Goal: Information Seeking & Learning: Learn about a topic

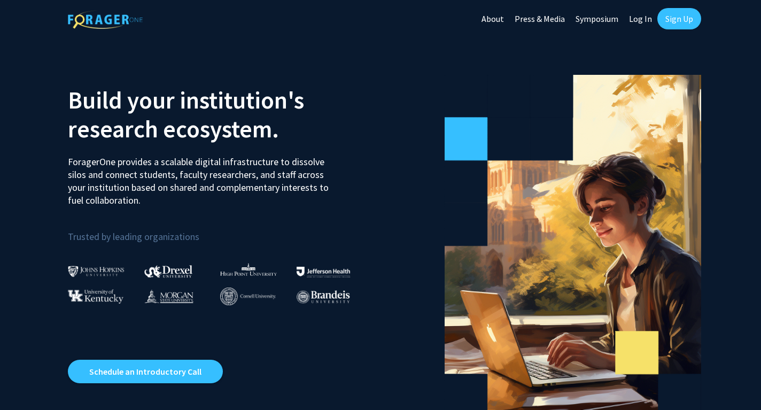
click at [634, 14] on link "Log In" at bounding box center [641, 18] width 34 height 37
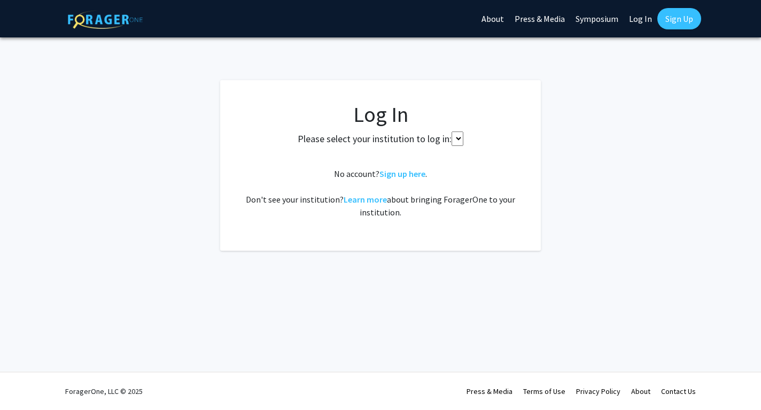
select select
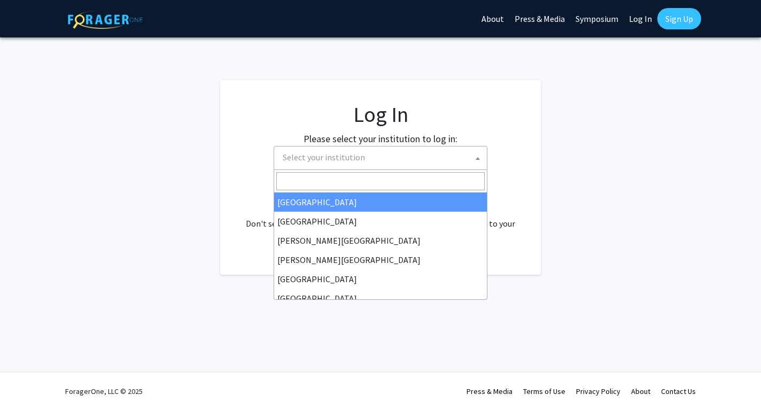
click at [407, 161] on span "Select your institution" at bounding box center [382, 157] width 208 height 22
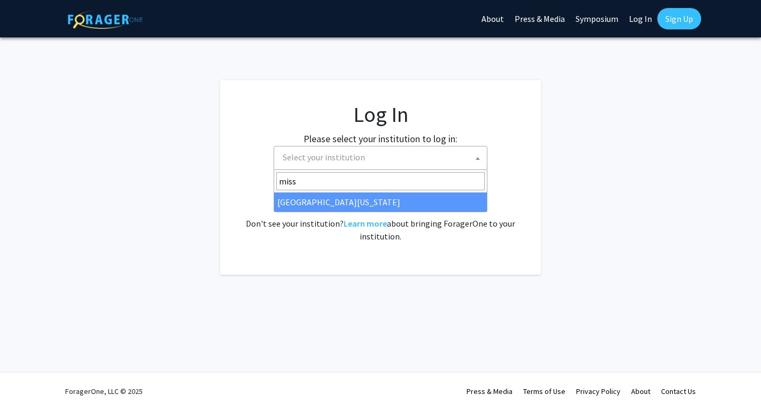
type input "miss"
select select "33"
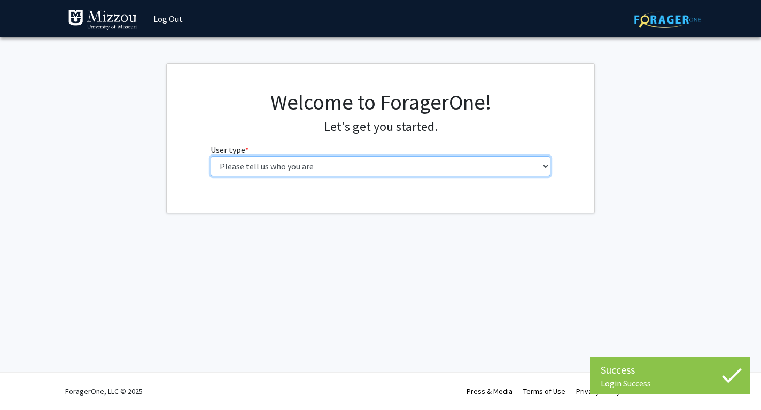
click at [367, 165] on select "Please tell us who you are Undergraduate Student Master's Student Doctoral Cand…" at bounding box center [381, 166] width 340 height 20
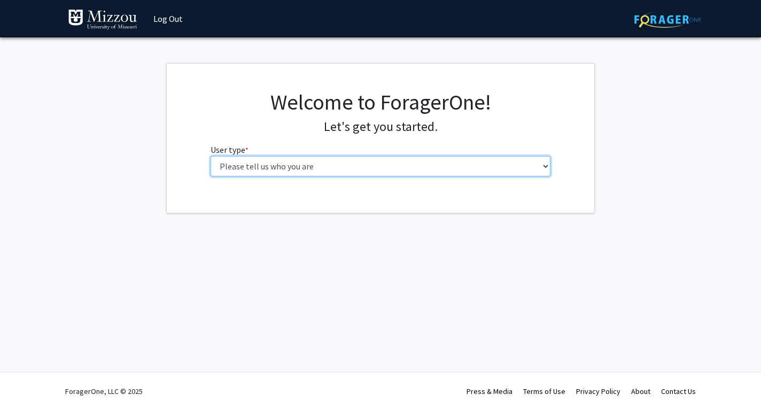
select select "1: undergrad"
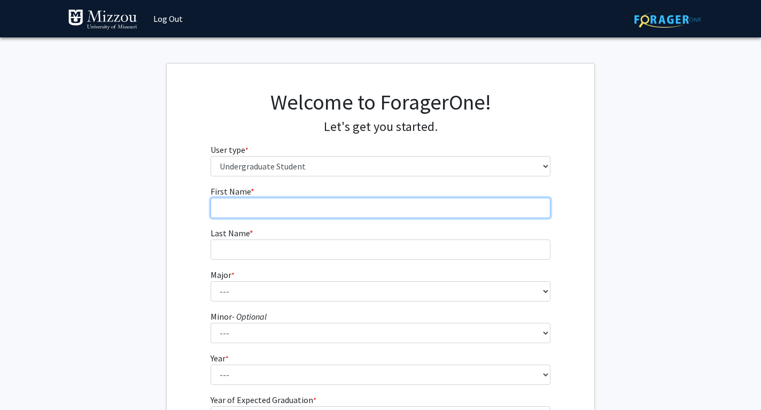
click at [348, 209] on input "First Name * required" at bounding box center [381, 208] width 340 height 20
type input "Ava"
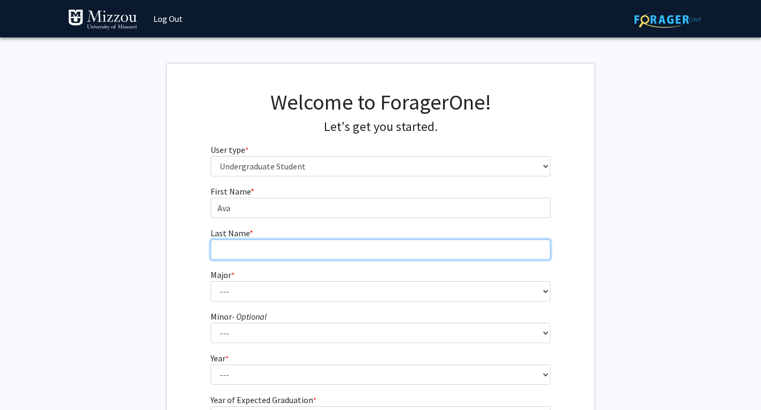
click at [346, 251] on input "Last Name * required" at bounding box center [381, 249] width 340 height 20
type input "Paoletti"
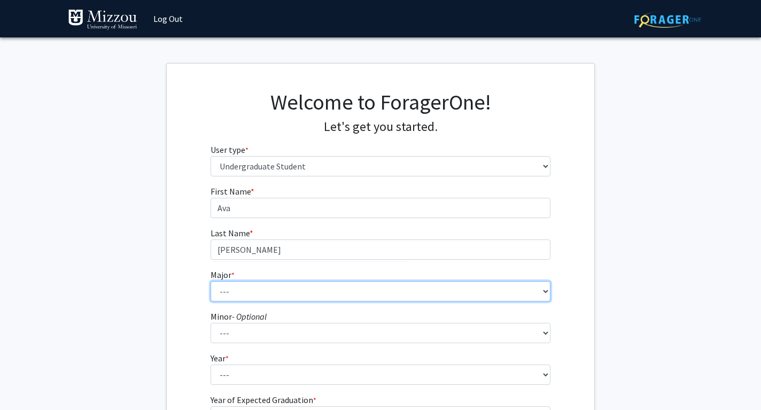
click at [296, 289] on select "--- Agribusiness Management Agricultural Education Agricultural Education: Comm…" at bounding box center [381, 291] width 340 height 20
select select "73: 2565"
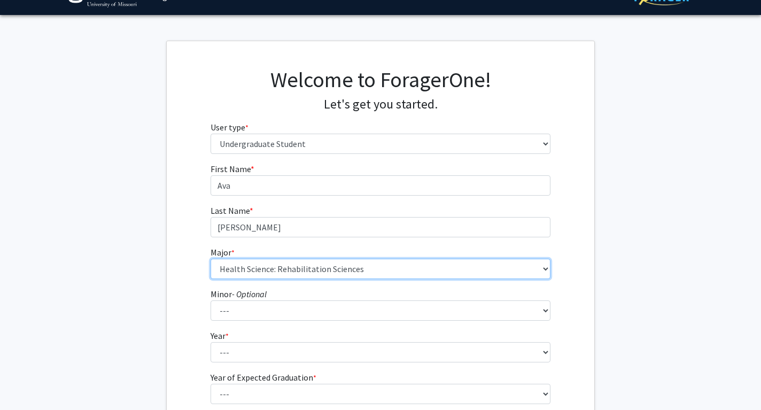
scroll to position [71, 0]
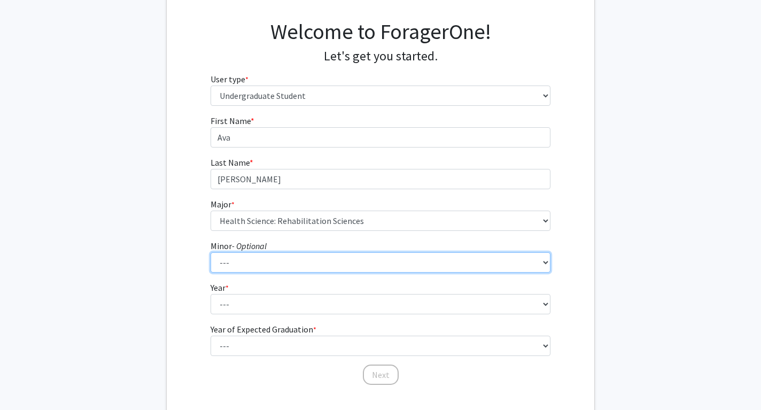
click at [259, 267] on select "--- Accountancy Aerospace Engineering Aerospace Studies Agribusiness Management…" at bounding box center [381, 262] width 340 height 20
select select "95: 2051"
click at [335, 262] on select "--- Accountancy Aerospace Engineering Aerospace Studies Agribusiness Management…" at bounding box center [381, 262] width 340 height 20
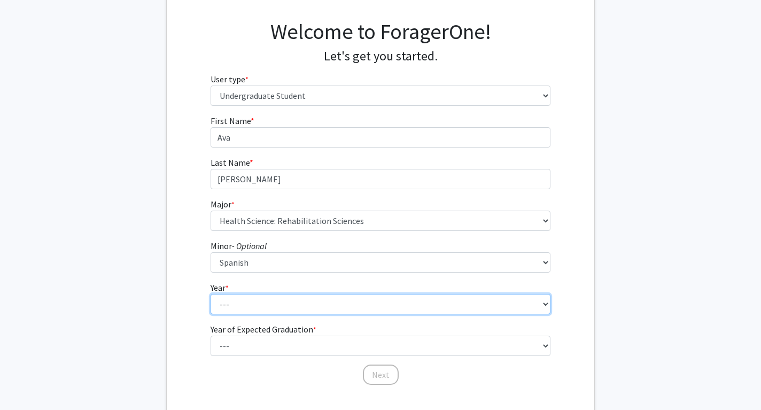
click at [316, 301] on select "--- First-year Sophomore Junior Senior Postbaccalaureate Certificate" at bounding box center [381, 304] width 340 height 20
select select "3: junior"
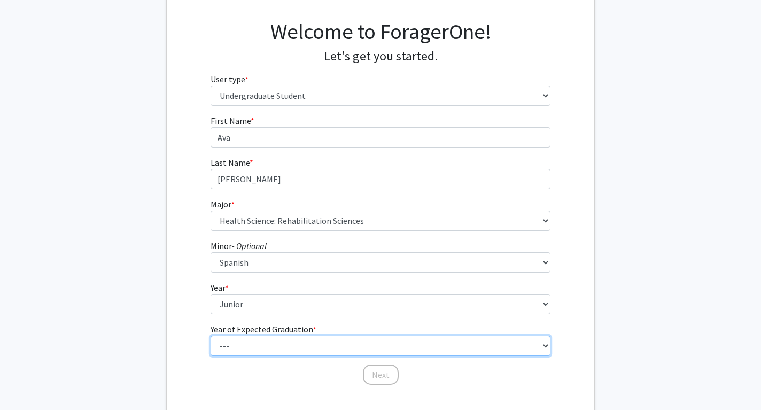
click at [313, 347] on select "--- 2025 2026 2027 2028 2029 2030 2031 2032 2033 2034" at bounding box center [381, 346] width 340 height 20
select select "2: 2026"
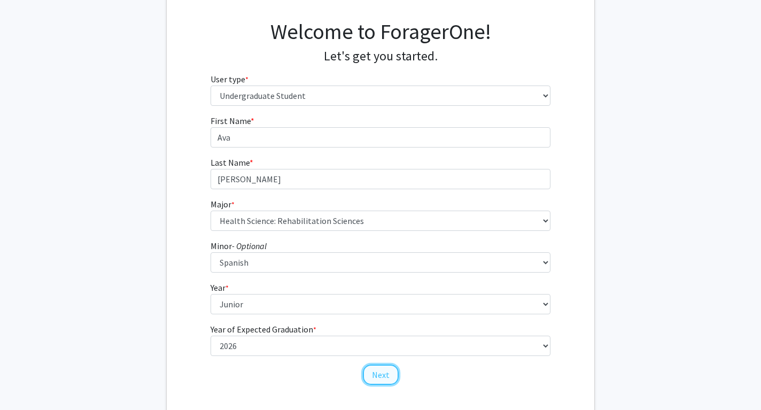
click at [373, 374] on button "Next" at bounding box center [381, 375] width 36 height 20
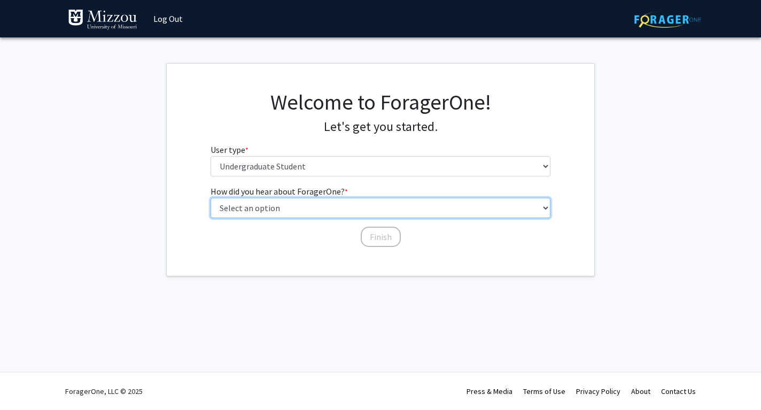
click at [329, 211] on select "Select an option Peer/student recommendation Faculty/staff recommendation Unive…" at bounding box center [381, 208] width 340 height 20
select select "3: university_website"
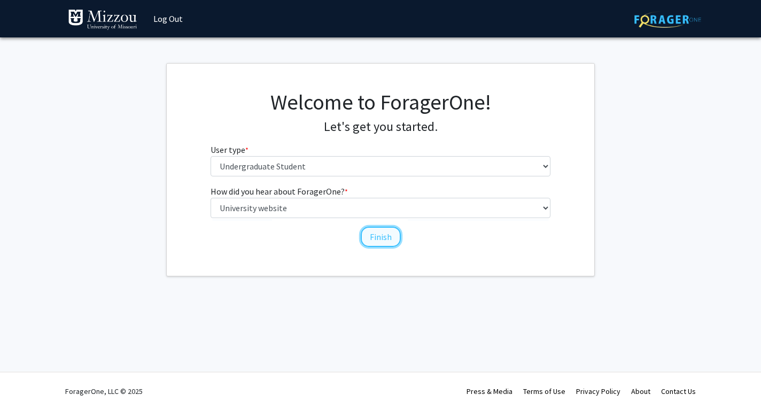
click at [370, 237] on button "Finish" at bounding box center [381, 237] width 40 height 20
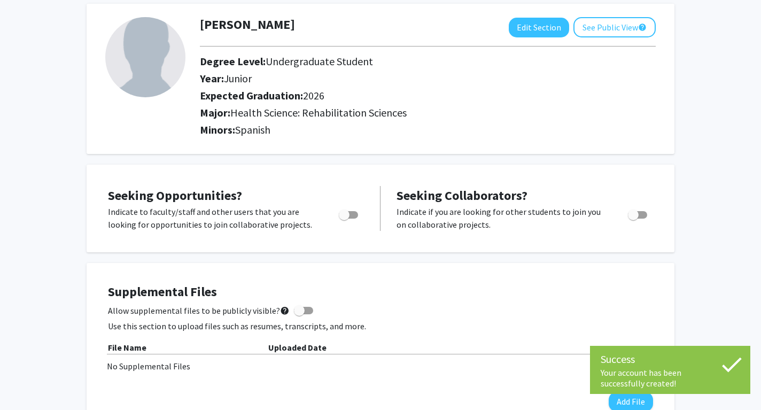
scroll to position [60, 0]
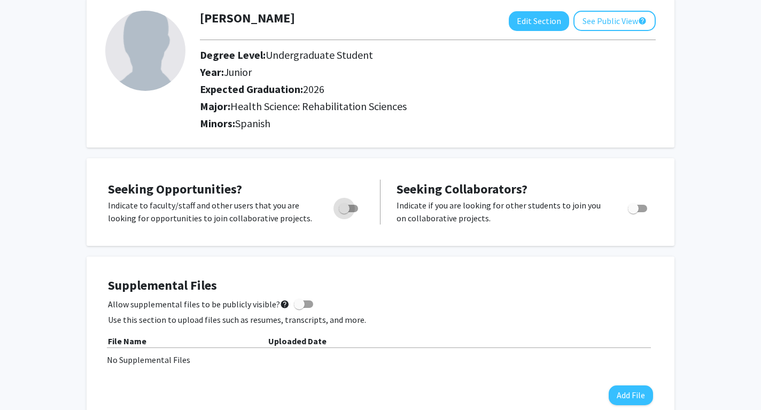
click at [343, 207] on span "Toggle" at bounding box center [344, 208] width 11 height 11
click at [344, 212] on input "Are you actively seeking opportunities?" at bounding box center [344, 212] width 1 height 1
checkbox input "true"
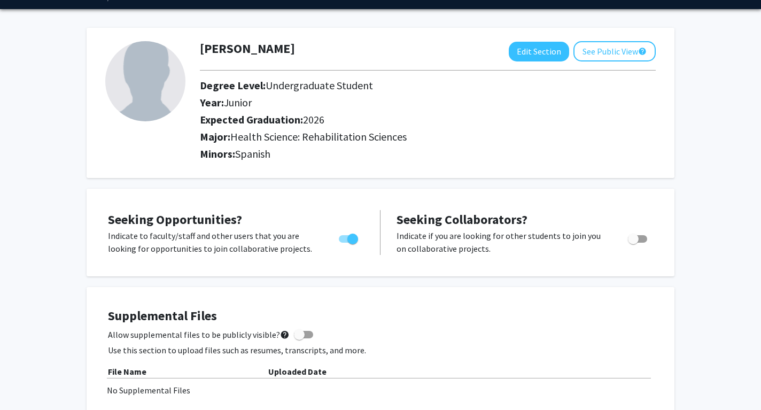
scroll to position [25, 0]
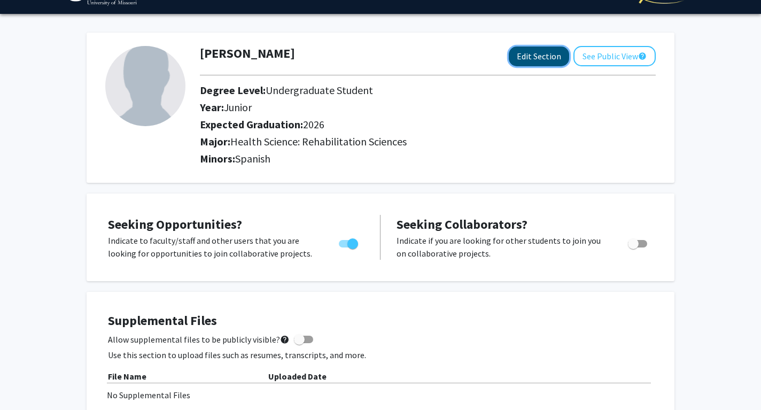
click at [525, 55] on button "Edit Section" at bounding box center [539, 56] width 60 height 20
select select "junior"
select select "2026"
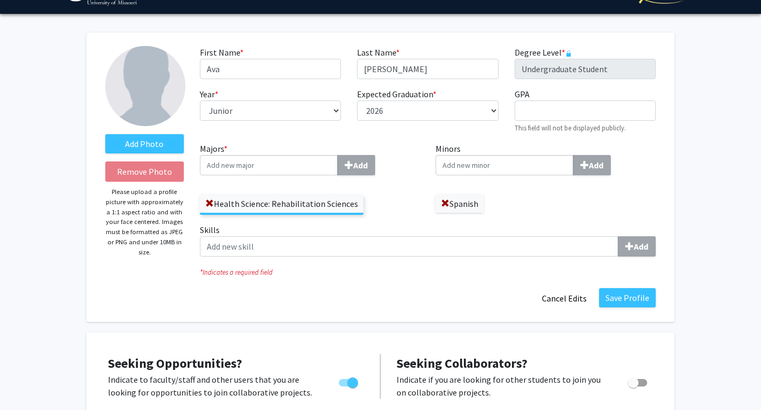
click at [338, 165] on input "Minors Add" at bounding box center [269, 165] width 138 height 20
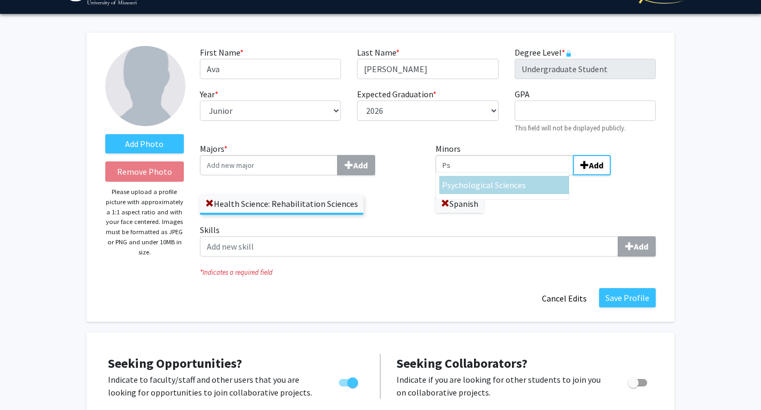
type input "Ps"
click at [479, 187] on span "ychological Sciences" at bounding box center [488, 185] width 75 height 11
click at [479, 175] on input "Ps" at bounding box center [505, 165] width 138 height 20
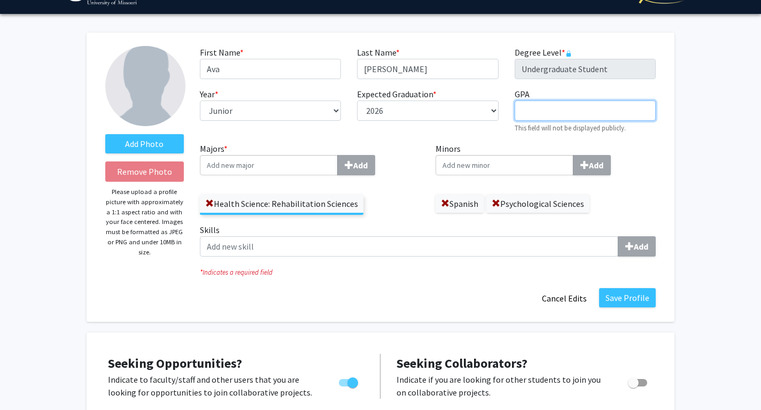
click at [564, 113] on input "GPA required" at bounding box center [585, 110] width 141 height 20
type input "3.89"
click at [634, 158] on div "Add" at bounding box center [546, 165] width 220 height 20
click at [573, 158] on input "Minors Add" at bounding box center [505, 165] width 138 height 20
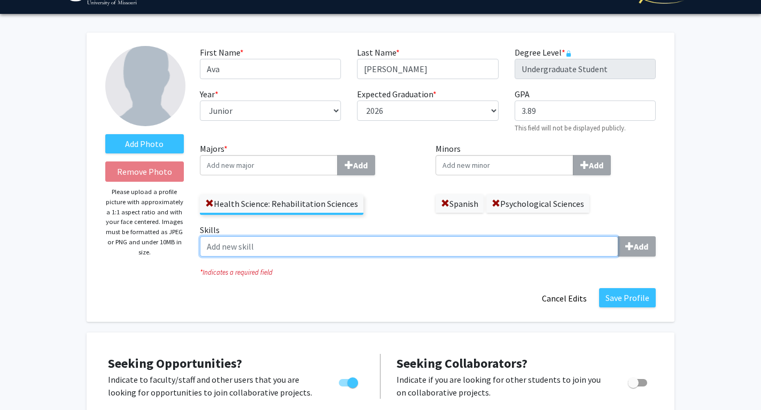
click at [400, 241] on input "Skills Add" at bounding box center [409, 246] width 418 height 20
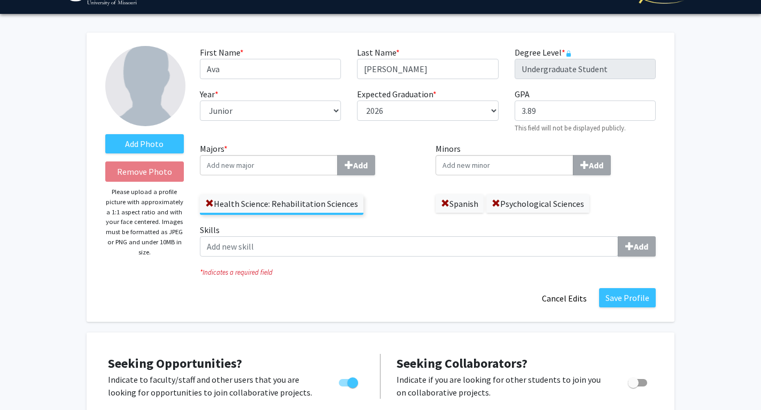
click at [392, 184] on div "Health Science: Rehabilitation Sciences" at bounding box center [310, 199] width 220 height 31
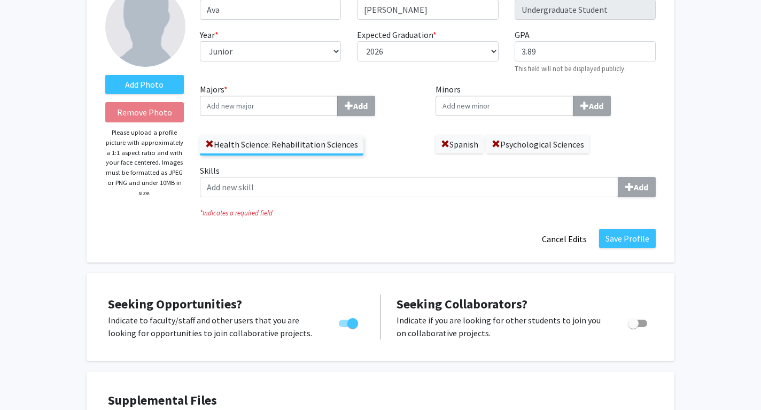
scroll to position [98, 0]
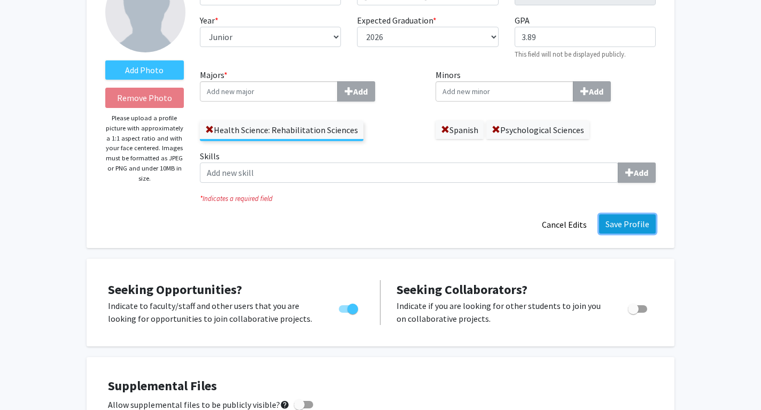
click at [636, 224] on button "Save Profile" at bounding box center [627, 223] width 57 height 19
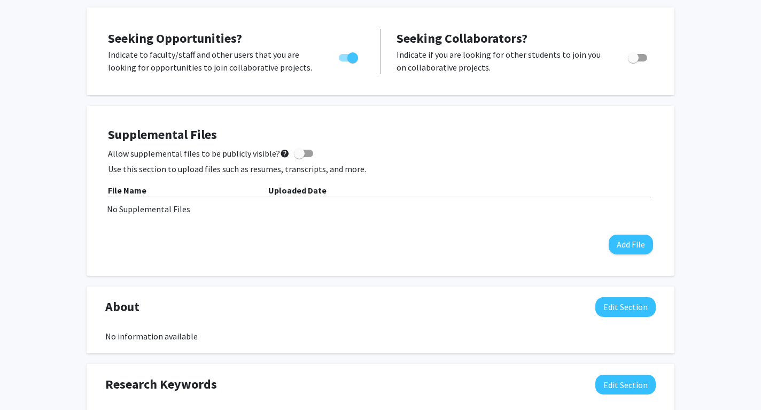
scroll to position [230, 0]
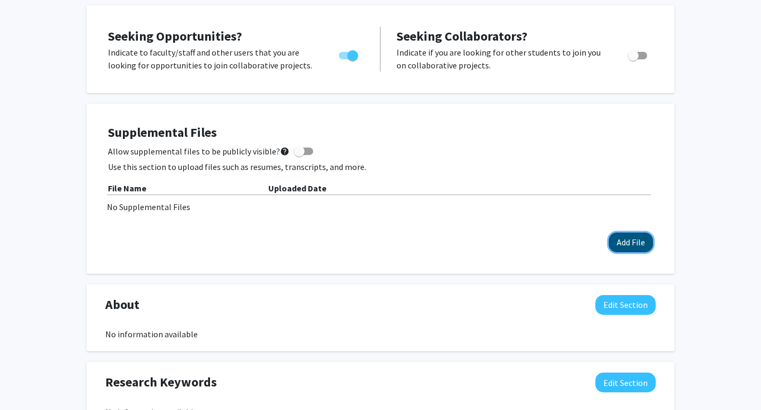
click at [622, 242] on button "Add File" at bounding box center [631, 242] width 44 height 20
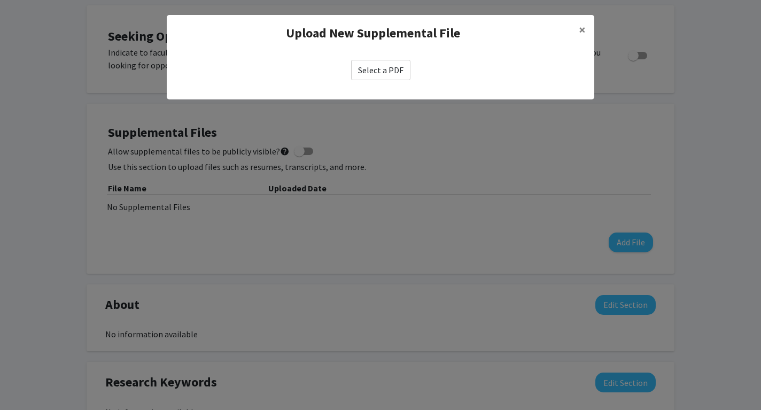
click at [387, 64] on label "Select a PDF" at bounding box center [380, 70] width 59 height 20
click at [0, 0] on input "Select a PDF" at bounding box center [0, 0] width 0 height 0
click at [579, 28] on span "×" at bounding box center [582, 29] width 7 height 17
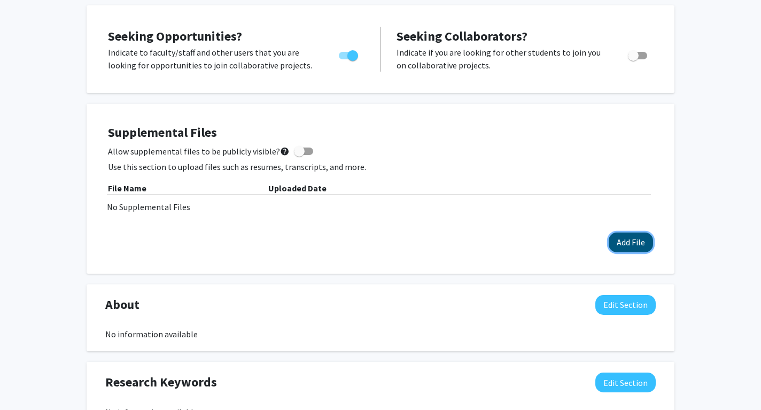
click at [620, 243] on button "Add File" at bounding box center [631, 242] width 44 height 20
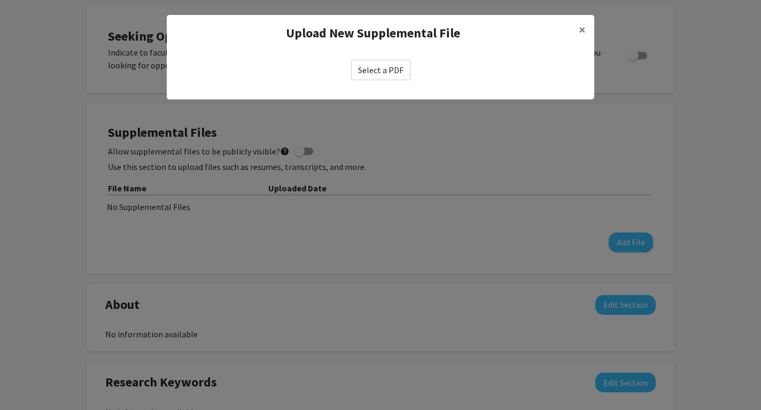
click at [387, 69] on label "Select a PDF" at bounding box center [380, 70] width 59 height 20
click at [0, 0] on input "Select a PDF" at bounding box center [0, 0] width 0 height 0
click at [381, 70] on label "Select a PDF" at bounding box center [380, 70] width 59 height 20
click at [0, 0] on input "Select a PDF" at bounding box center [0, 0] width 0 height 0
click at [381, 74] on label "Select a PDF" at bounding box center [380, 70] width 59 height 20
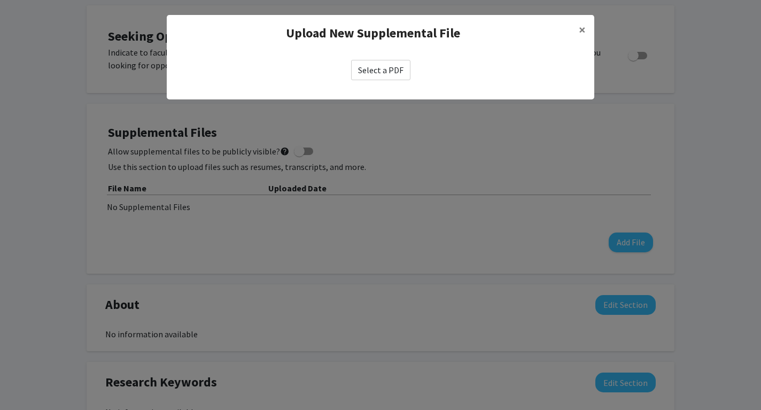
click at [0, 0] on input "Select a PDF" at bounding box center [0, 0] width 0 height 0
click at [384, 63] on label "Select a PDF" at bounding box center [380, 70] width 59 height 20
click at [0, 0] on input "Select a PDF" at bounding box center [0, 0] width 0 height 0
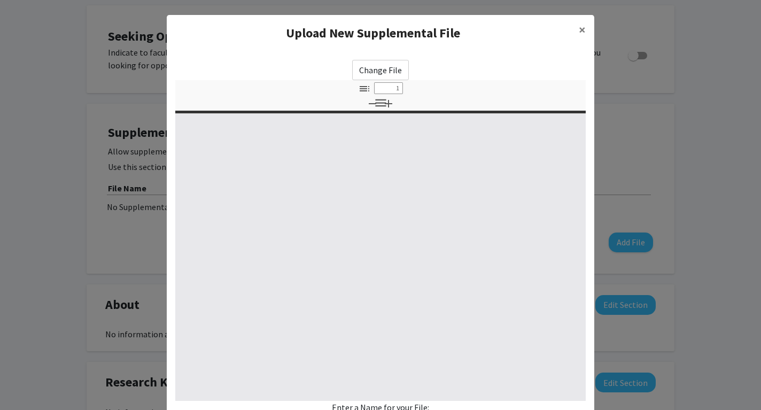
select select "custom"
type input "0"
select select "custom"
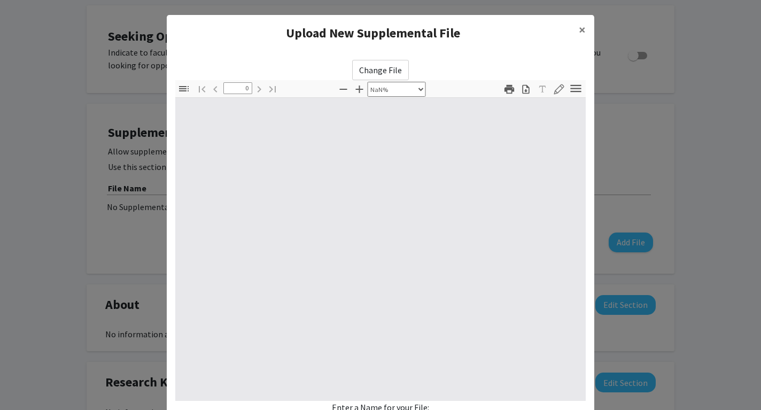
type input "1"
select select "auto"
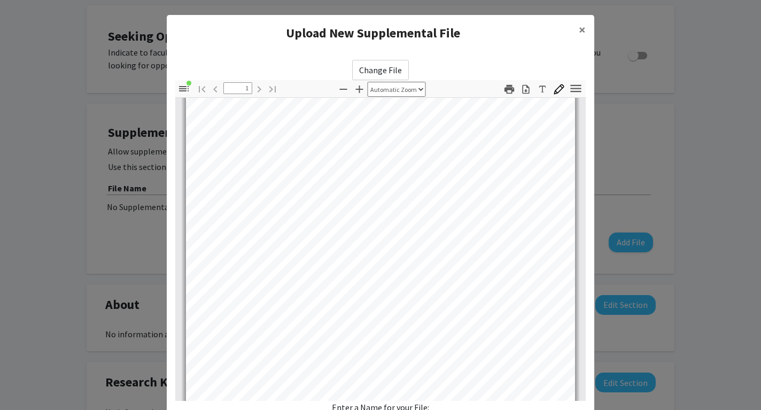
scroll to position [211, 0]
click at [581, 25] on span "×" at bounding box center [582, 29] width 7 height 17
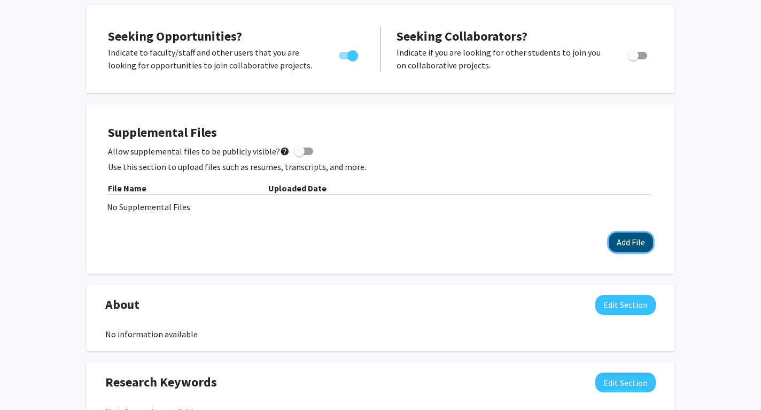
click at [640, 241] on button "Add File" at bounding box center [631, 242] width 44 height 20
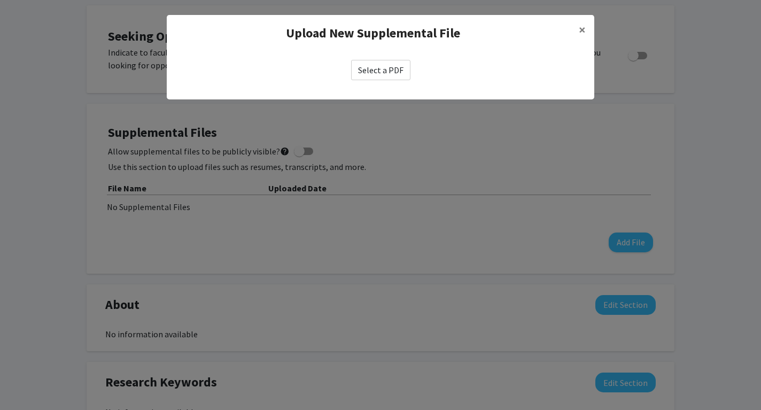
click at [394, 72] on label "Select a PDF" at bounding box center [380, 70] width 59 height 20
click at [0, 0] on input "Select a PDF" at bounding box center [0, 0] width 0 height 0
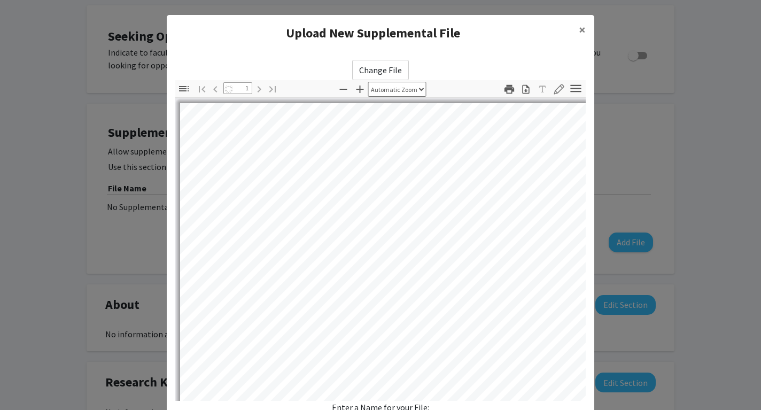
select select "auto"
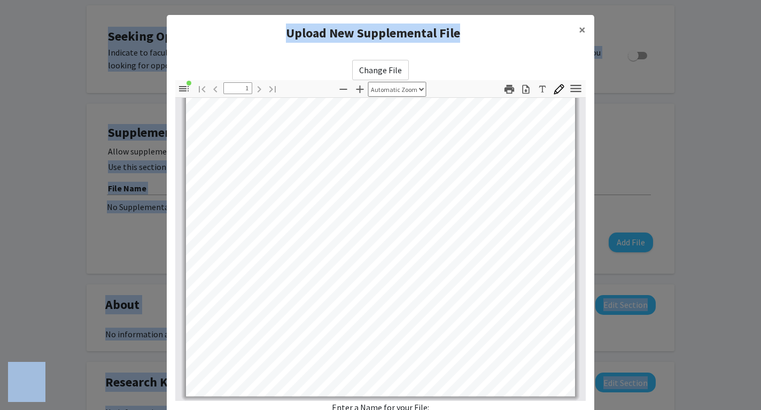
drag, startPoint x: 514, startPoint y: 37, endPoint x: 515, endPoint y: -21, distance: 58.3
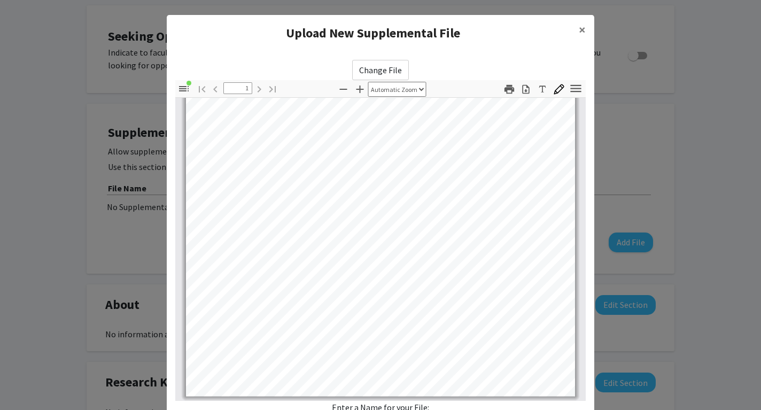
click at [413, 401] on div "Enter a Name for your File:" at bounding box center [380, 417] width 410 height 33
click at [424, 404] on div "Enter a Name for your File:" at bounding box center [380, 417] width 410 height 33
click at [430, 405] on div "Enter a Name for your File:" at bounding box center [380, 417] width 410 height 33
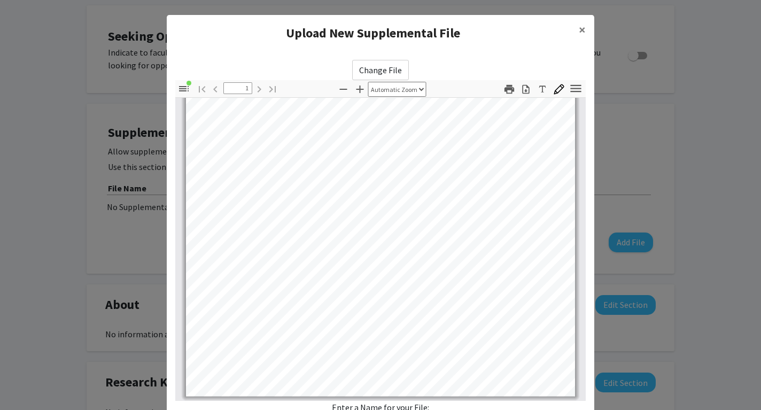
click at [424, 405] on div "Enter a Name for your File:" at bounding box center [380, 417] width 410 height 33
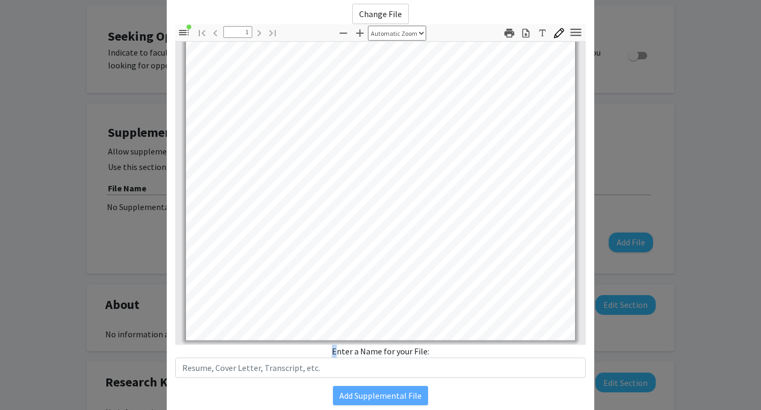
scroll to position [96, 0]
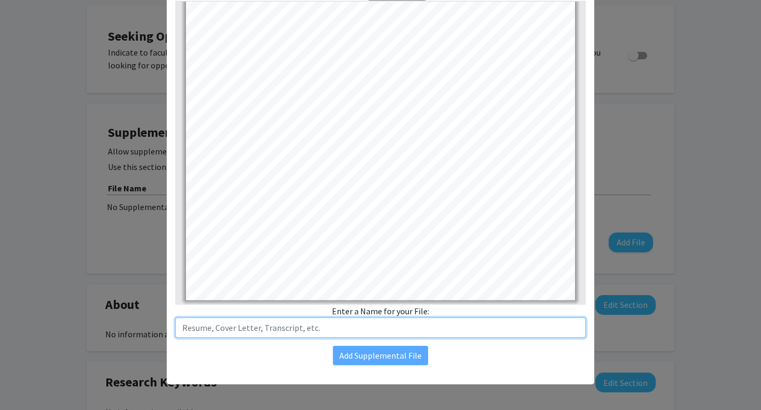
click at [420, 324] on input "text" at bounding box center [380, 327] width 410 height 20
type input "Resume"
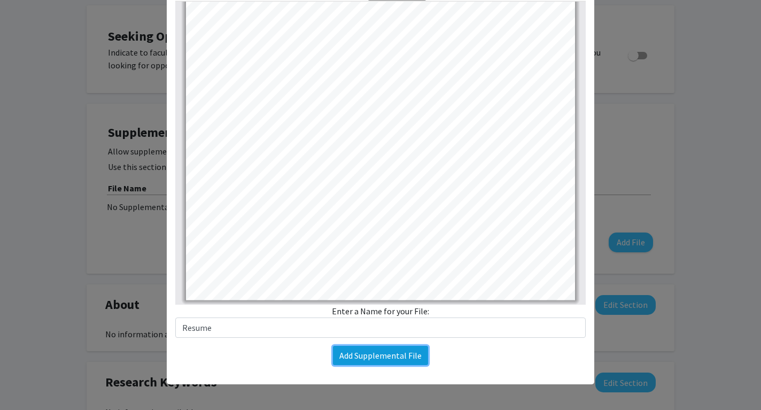
click at [414, 355] on button "Add Supplemental File" at bounding box center [380, 355] width 95 height 19
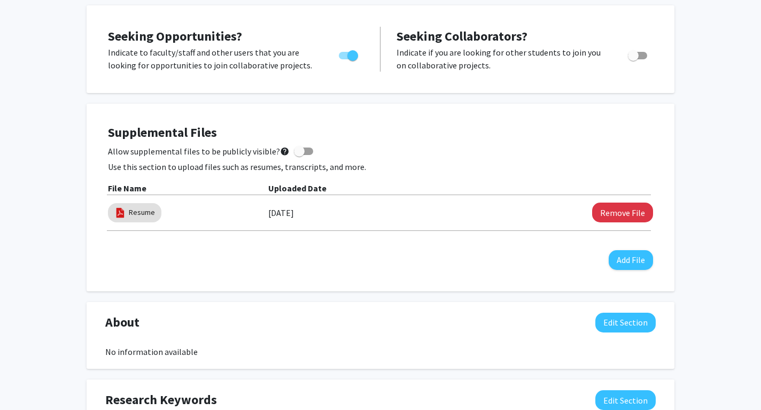
click at [300, 151] on span at bounding box center [303, 151] width 19 height 7
click at [299, 155] on input "Allow supplemental files to be publicly visible? help" at bounding box center [299, 155] width 1 height 1
checkbox input "true"
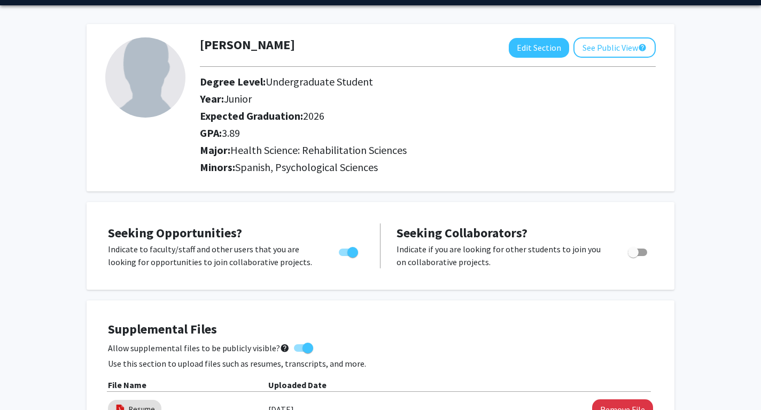
scroll to position [27, 0]
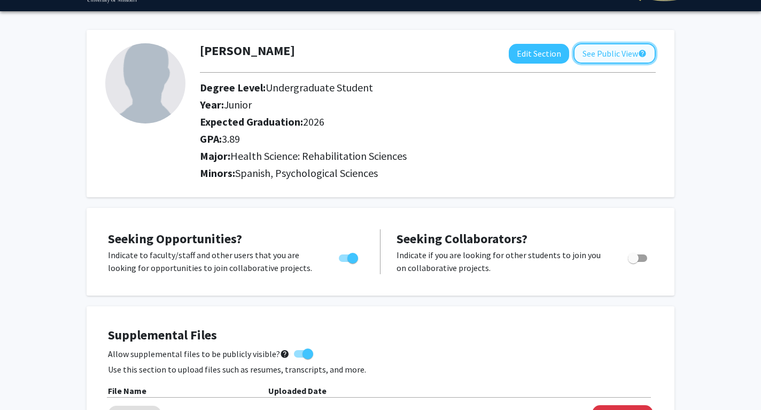
click at [595, 57] on button "See Public View help" at bounding box center [614, 53] width 82 height 20
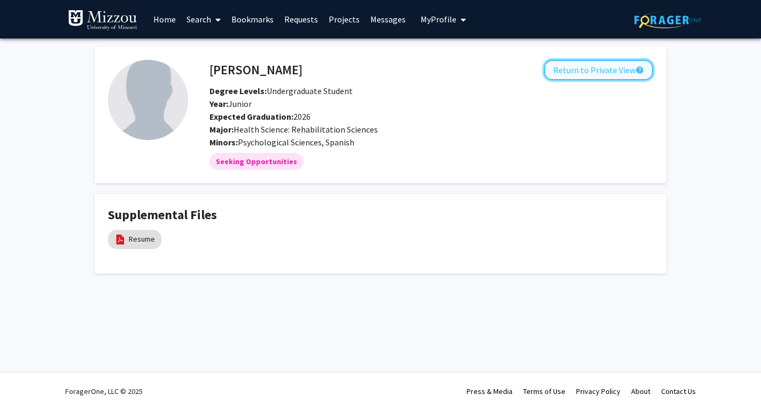
click at [593, 65] on button "Return to Private View help" at bounding box center [598, 70] width 109 height 20
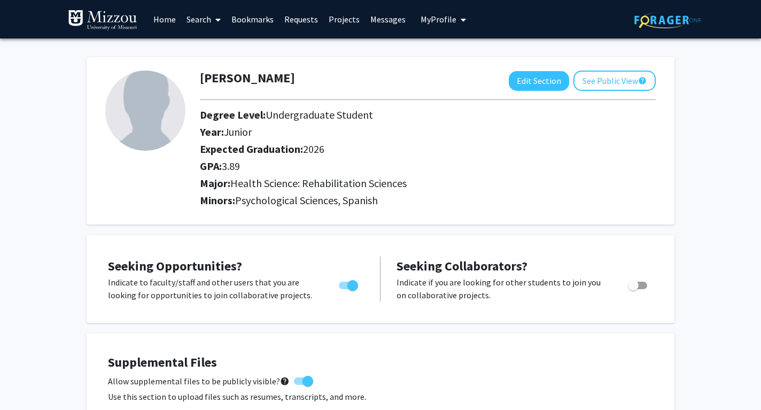
click at [208, 10] on link "Search" at bounding box center [203, 19] width 45 height 37
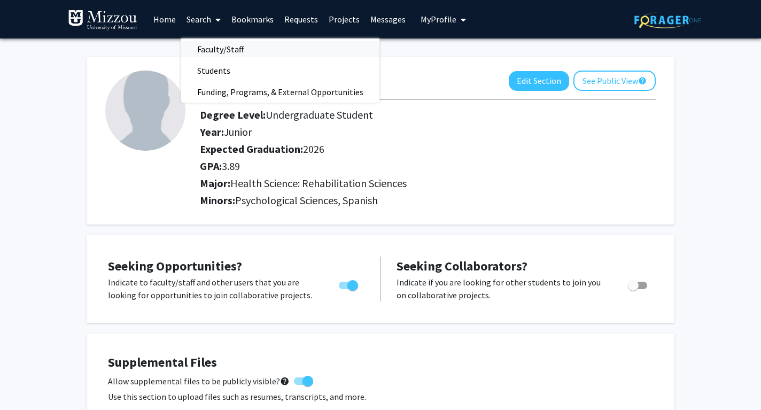
click at [222, 47] on span "Faculty/Staff" at bounding box center [220, 48] width 79 height 21
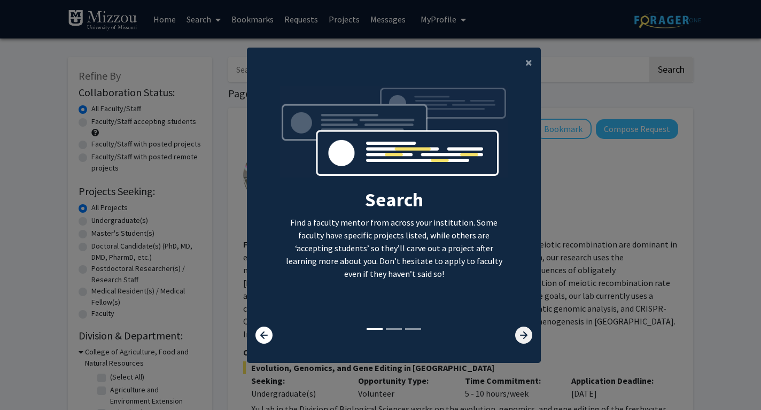
click at [521, 334] on icon at bounding box center [523, 335] width 17 height 17
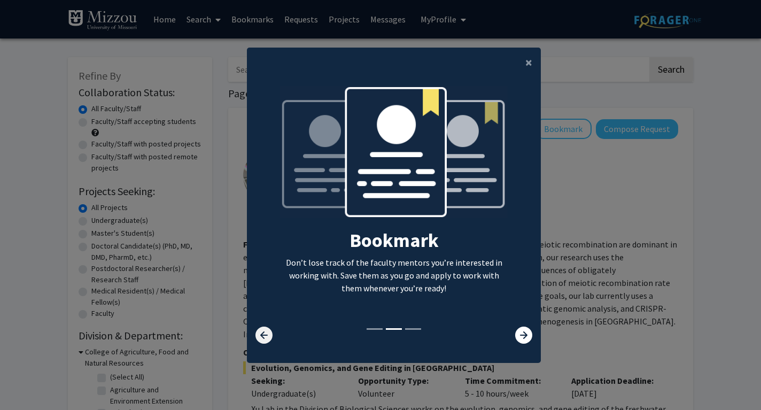
click at [268, 336] on icon at bounding box center [263, 335] width 17 height 17
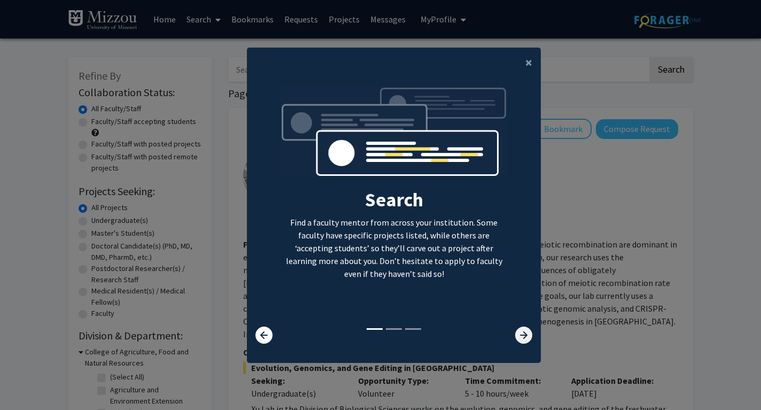
click at [523, 334] on icon at bounding box center [523, 335] width 17 height 17
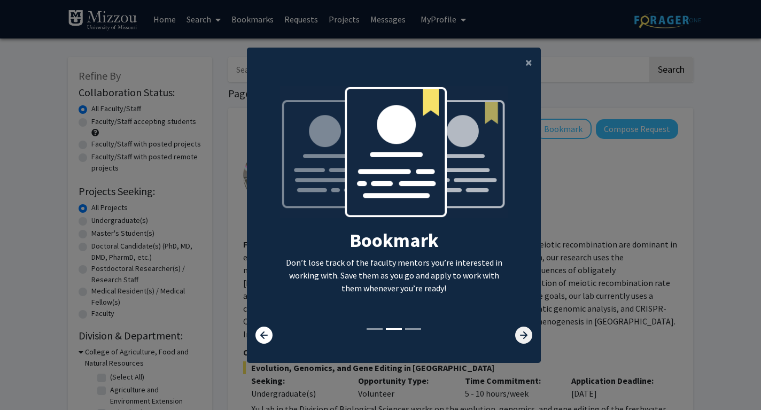
click at [523, 334] on icon at bounding box center [523, 335] width 17 height 17
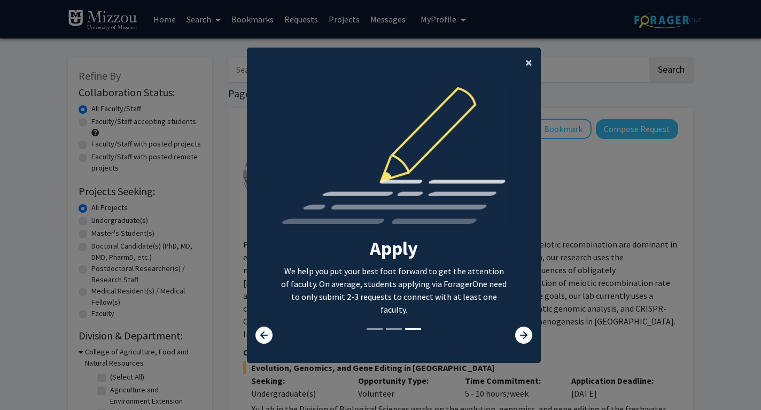
click at [530, 61] on span "×" at bounding box center [528, 62] width 7 height 17
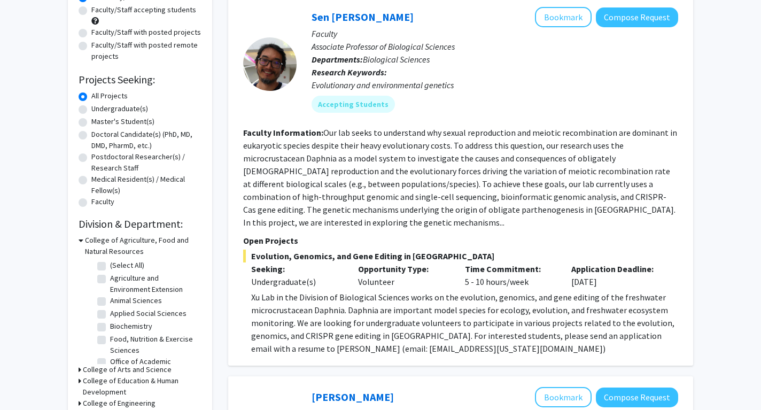
scroll to position [100, 0]
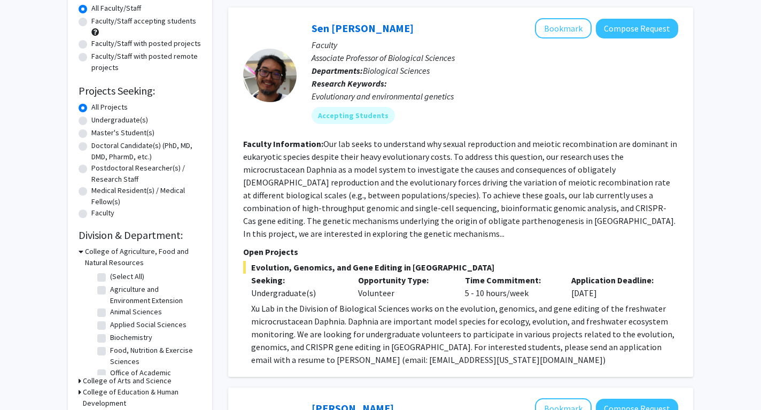
click at [91, 120] on label "Undergraduate(s)" at bounding box center [119, 119] width 57 height 11
click at [91, 120] on input "Undergraduate(s)" at bounding box center [94, 117] width 7 height 7
radio input "true"
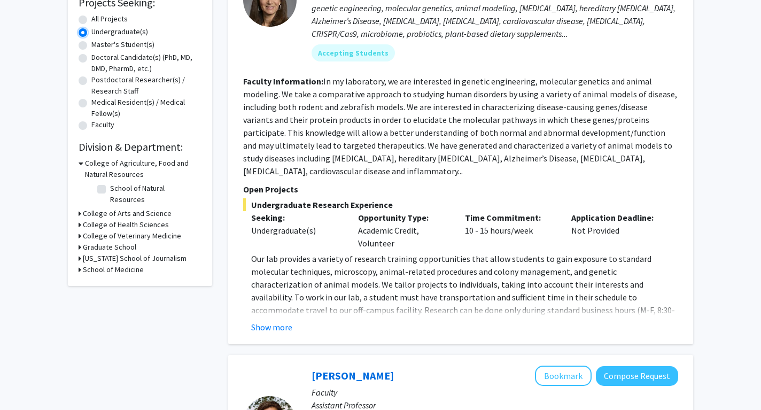
scroll to position [194, 0]
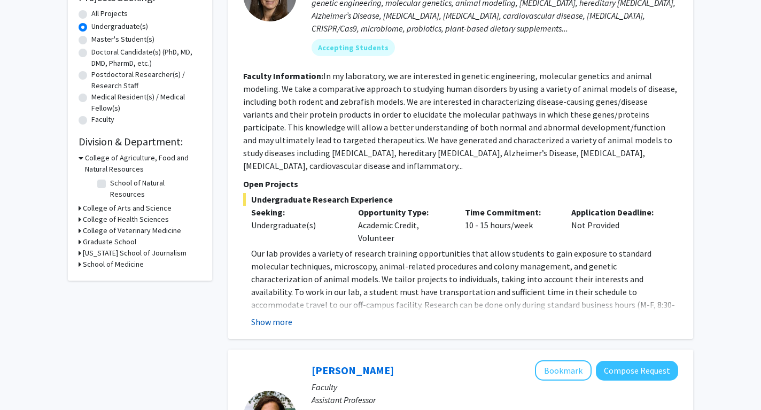
click at [273, 315] on button "Show more" at bounding box center [271, 321] width 41 height 13
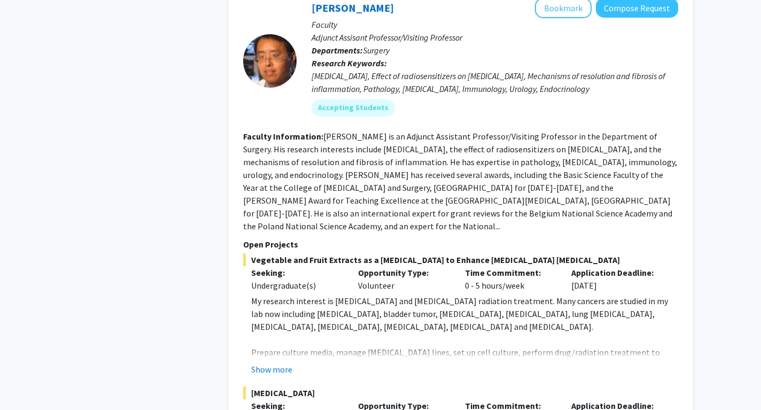
scroll to position [1338, 0]
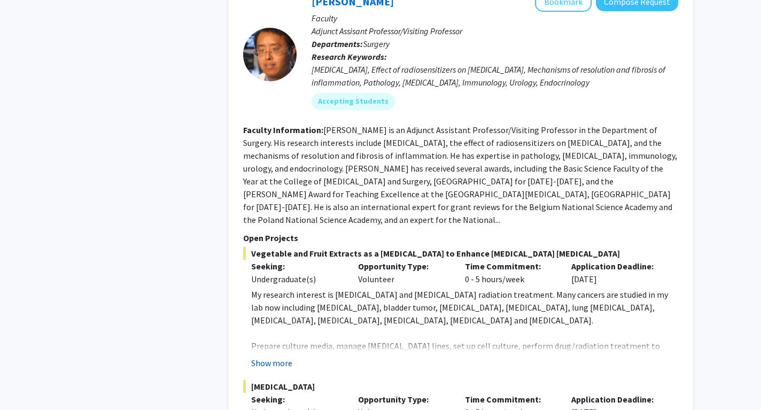
click at [270, 356] on button "Show more" at bounding box center [271, 362] width 41 height 13
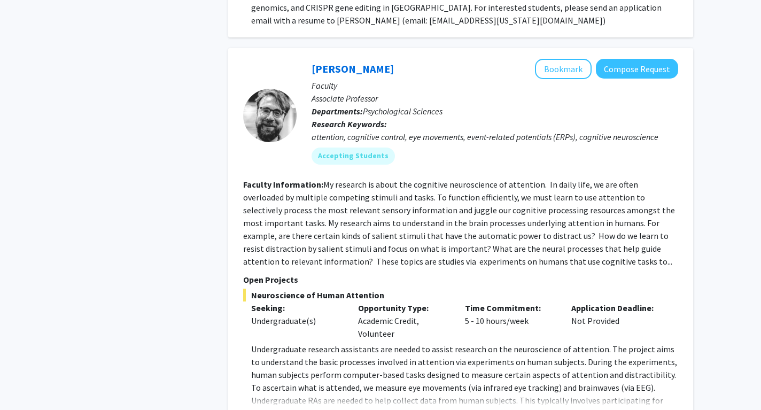
scroll to position [2469, 0]
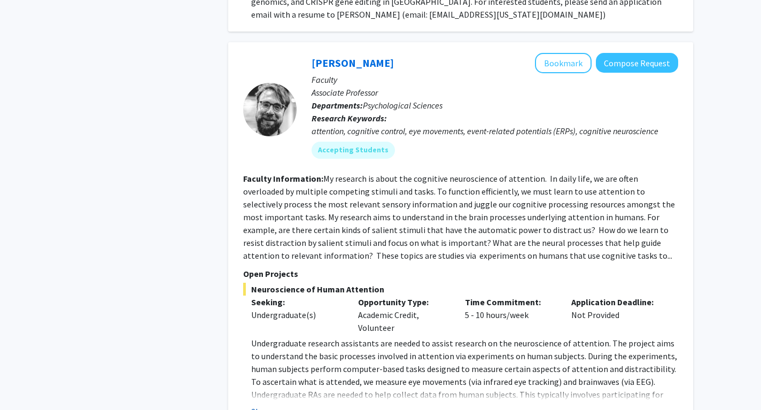
click at [271, 405] on button "Show more" at bounding box center [271, 411] width 41 height 13
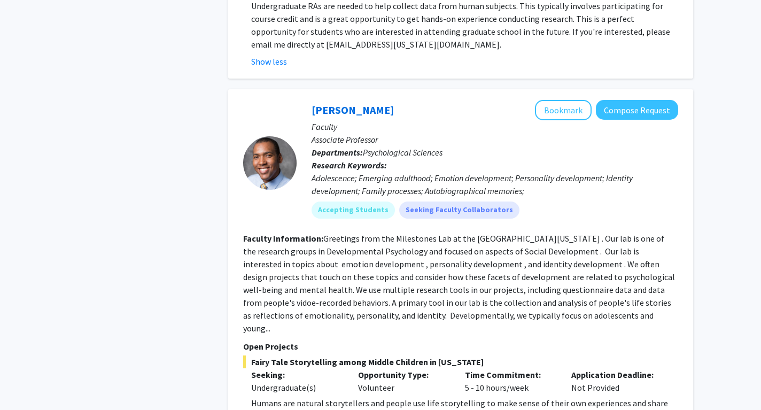
scroll to position [2864, 0]
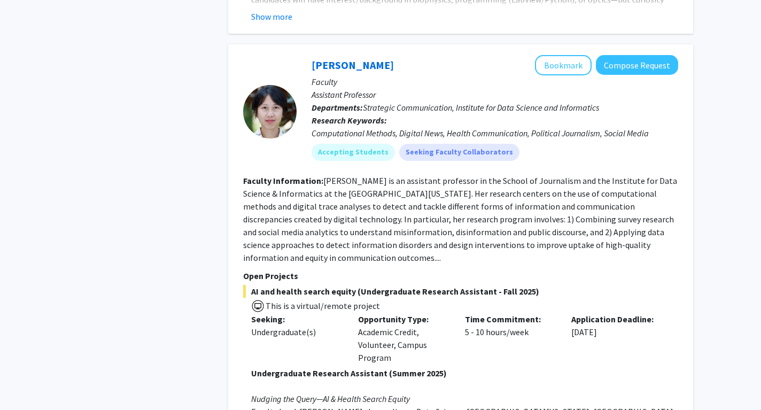
scroll to position [4812, 0]
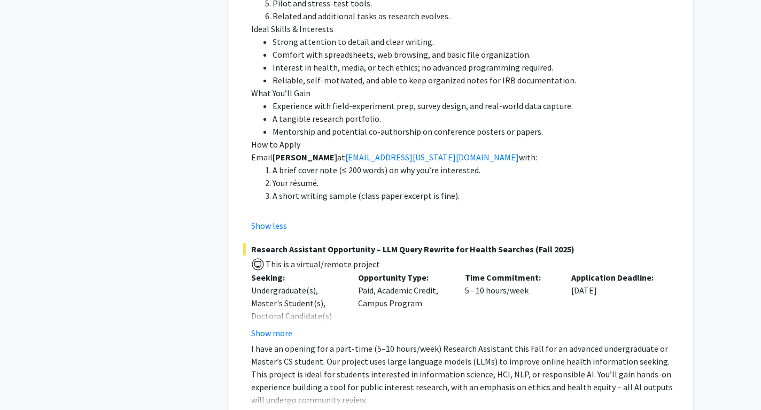
scroll to position [5472, 0]
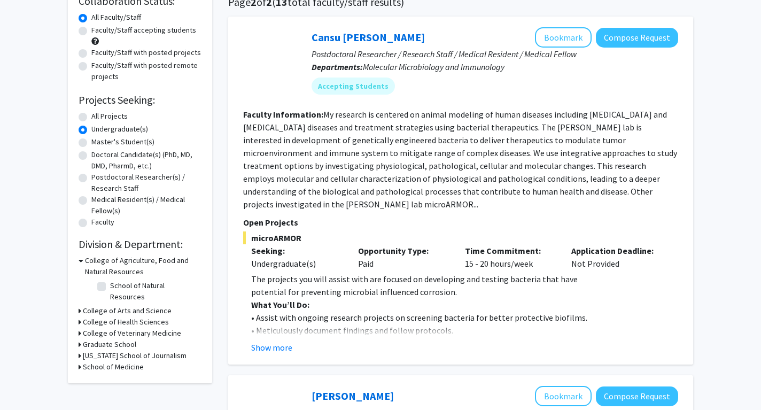
scroll to position [95, 0]
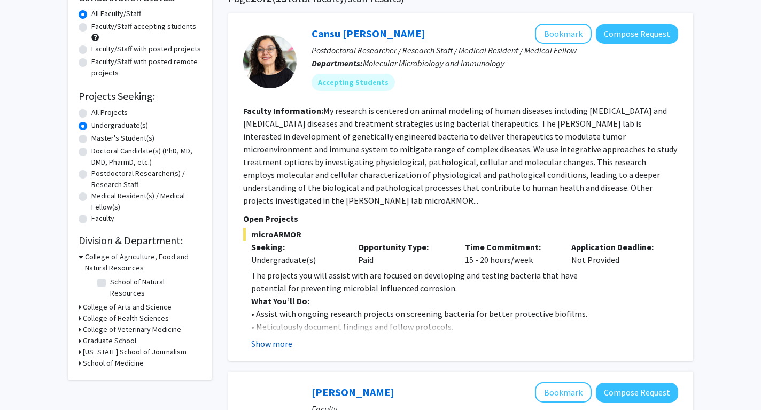
click at [267, 346] on button "Show more" at bounding box center [271, 343] width 41 height 13
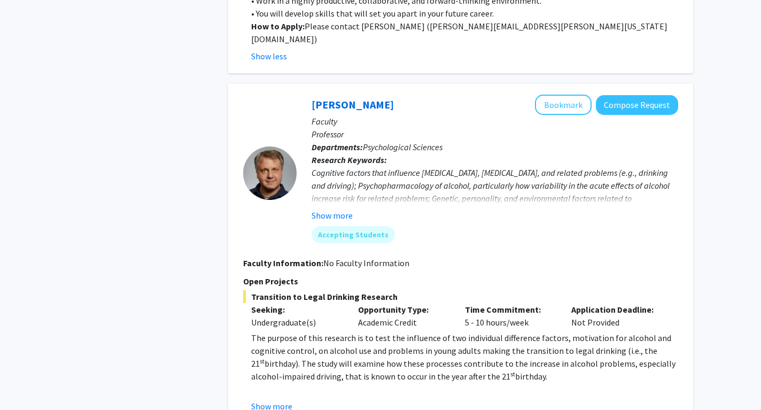
scroll to position [598, 0]
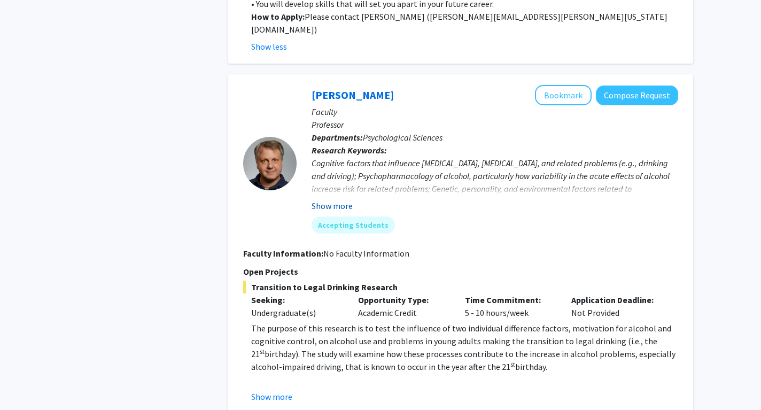
click at [340, 199] on button "Show more" at bounding box center [332, 205] width 41 height 13
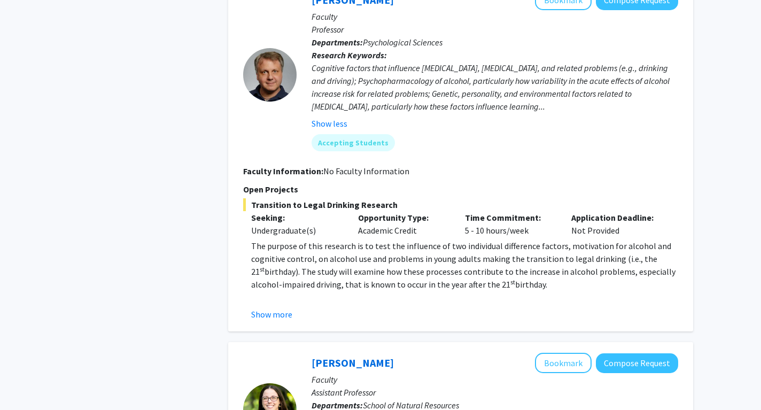
scroll to position [698, 0]
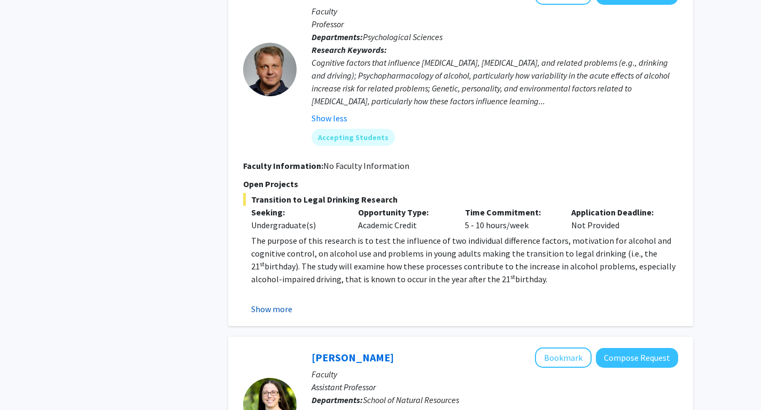
click at [269, 303] on button "Show more" at bounding box center [271, 309] width 41 height 13
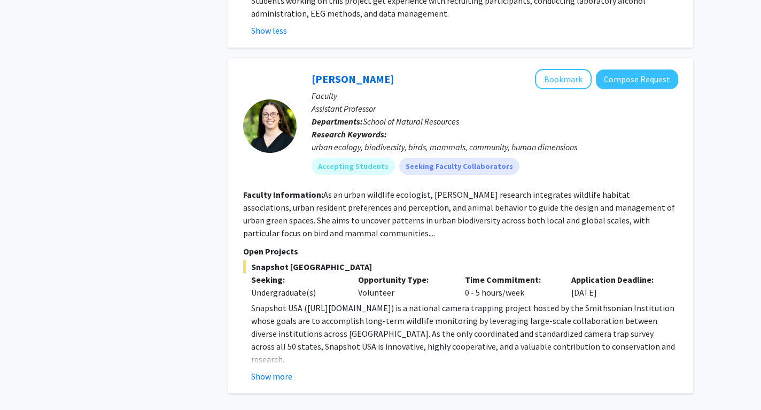
scroll to position [1031, 0]
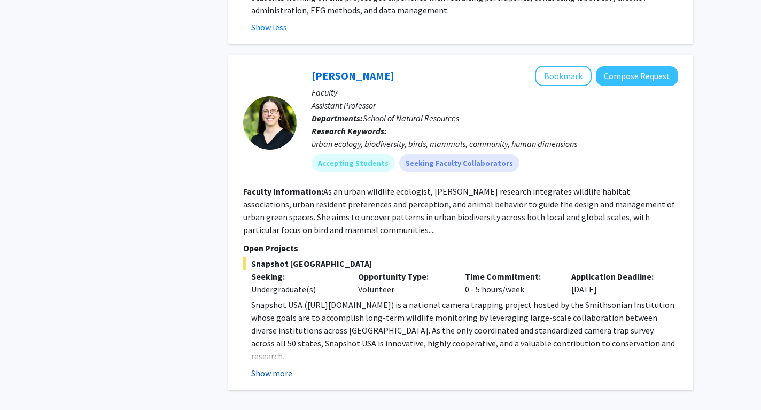
click at [271, 367] on button "Show more" at bounding box center [271, 373] width 41 height 13
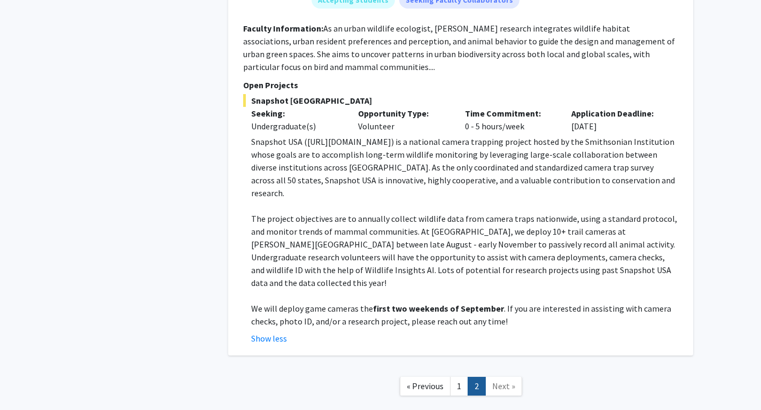
scroll to position [1198, 0]
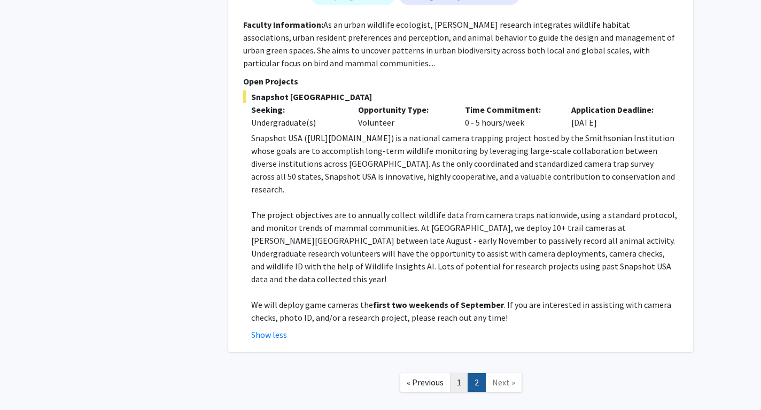
click at [461, 373] on link "1" at bounding box center [459, 382] width 18 height 19
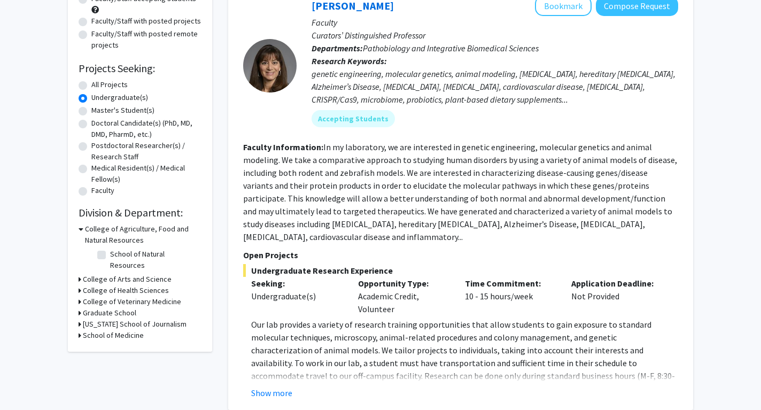
scroll to position [132, 0]
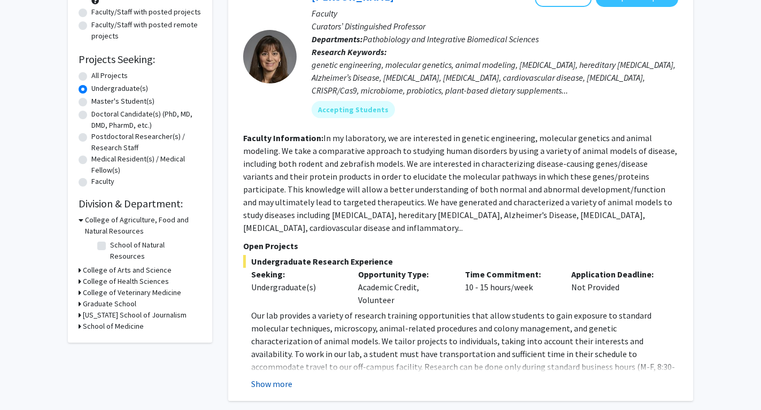
click at [274, 377] on button "Show more" at bounding box center [271, 383] width 41 height 13
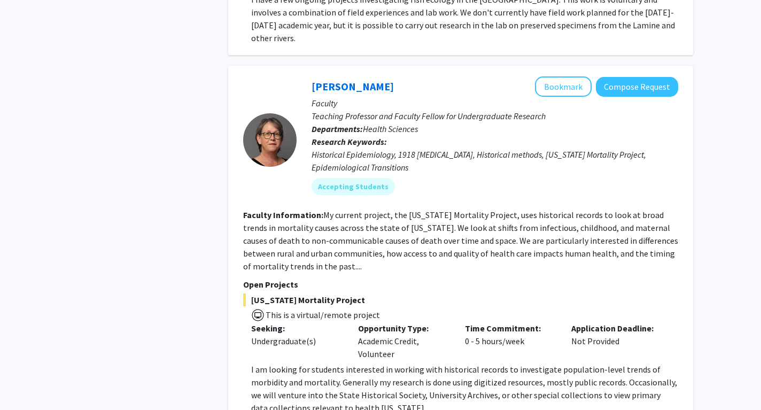
scroll to position [886, 0]
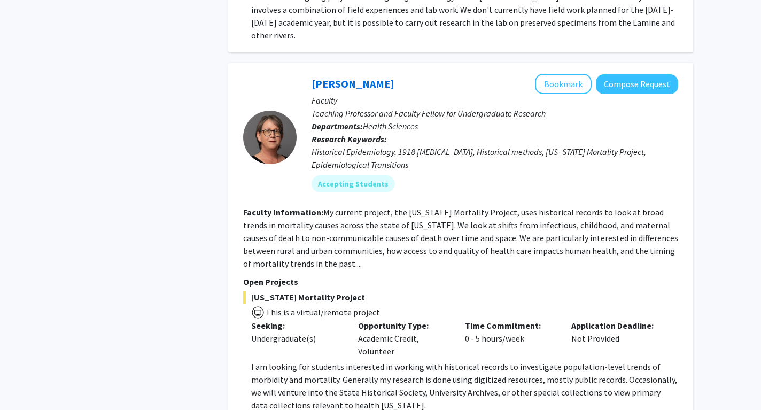
click at [276, 224] on fg-read-more "My current project, the Missouri Mortality Project, uses historical records to …" at bounding box center [460, 238] width 435 height 62
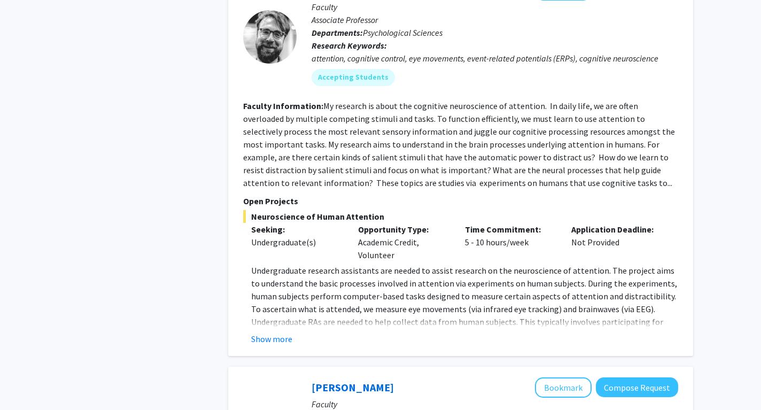
scroll to position [2283, 0]
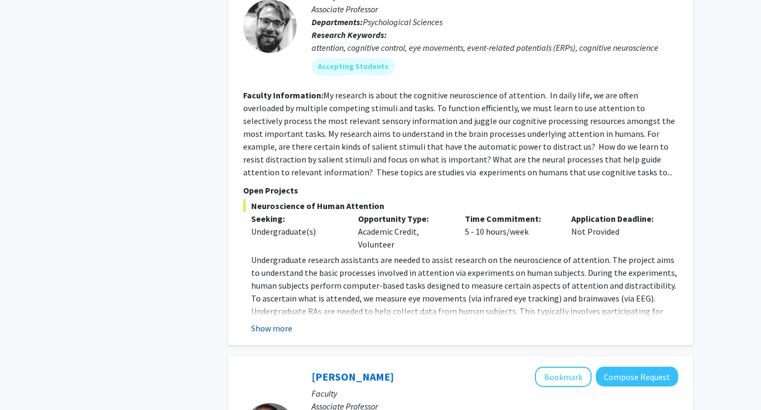
click at [266, 322] on button "Show more" at bounding box center [271, 328] width 41 height 13
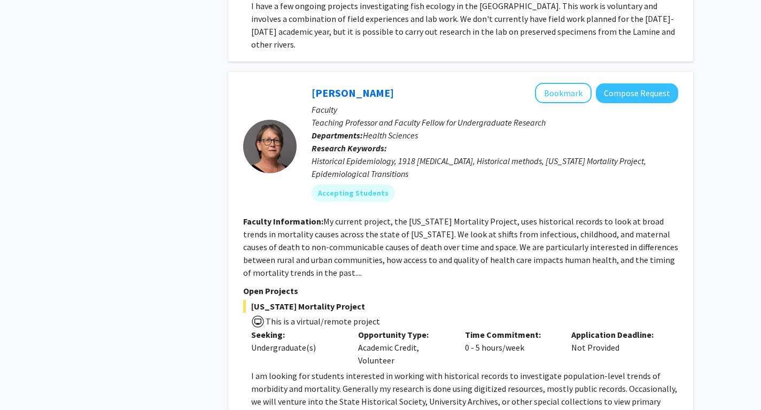
scroll to position [875, 0]
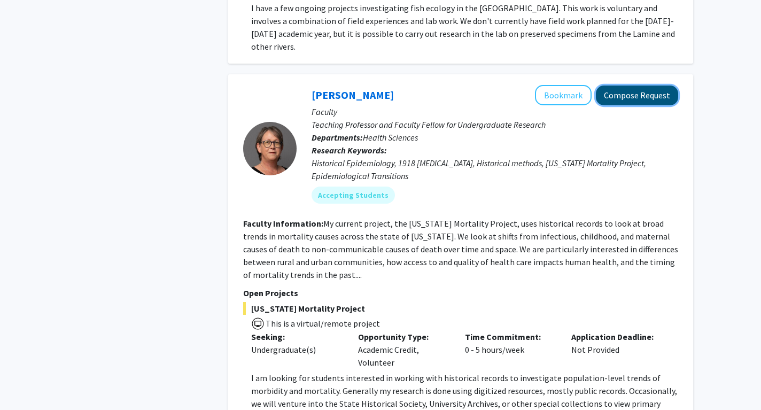
click at [638, 86] on button "Compose Request" at bounding box center [637, 96] width 82 height 20
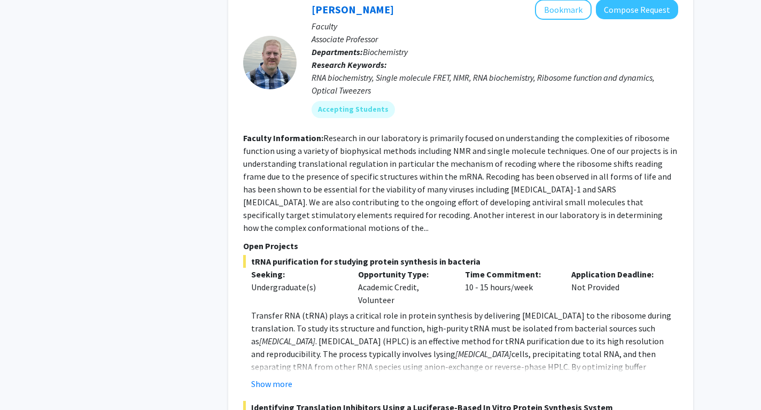
scroll to position [3554, 0]
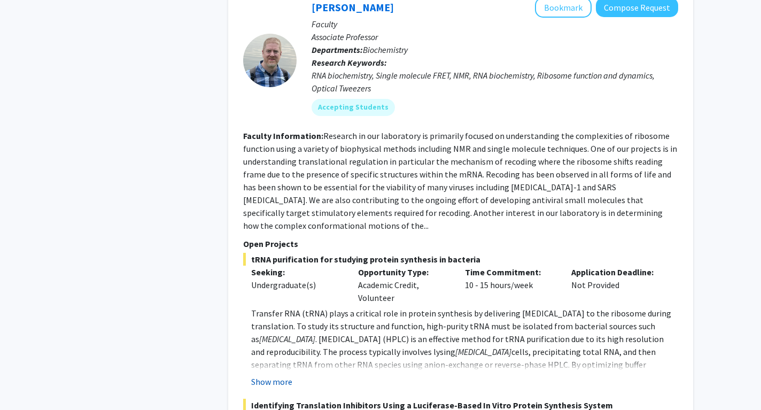
click at [268, 375] on button "Show more" at bounding box center [271, 381] width 41 height 13
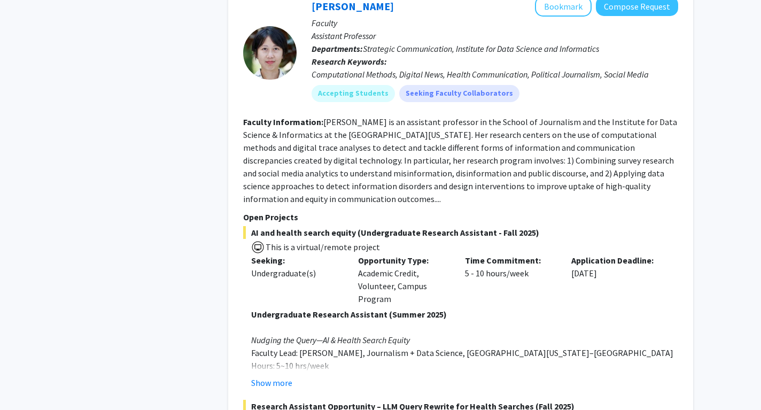
scroll to position [4468, 0]
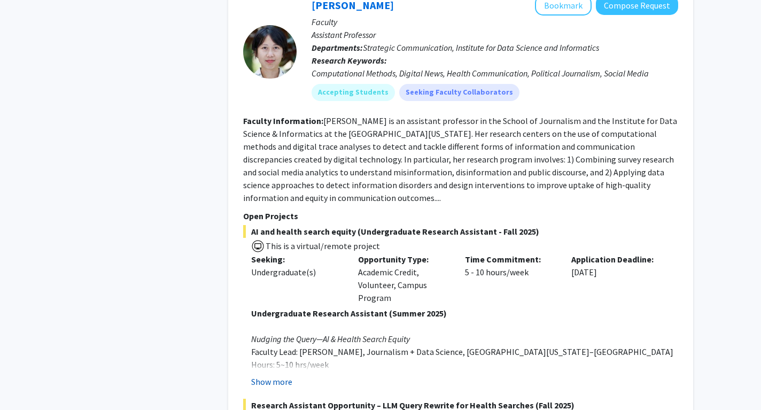
click at [262, 375] on button "Show more" at bounding box center [271, 381] width 41 height 13
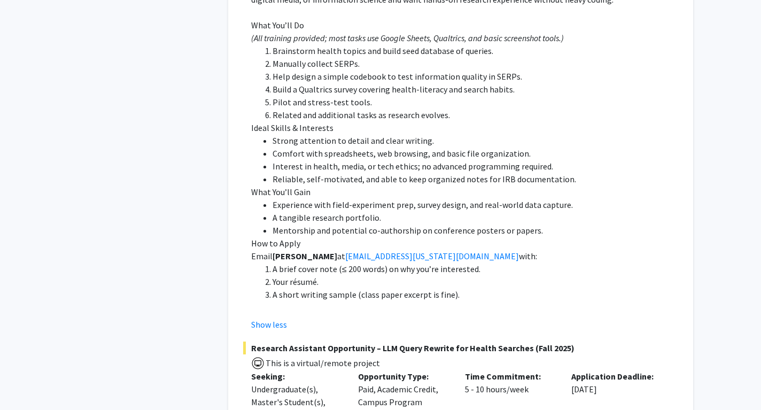
scroll to position [5087, 0]
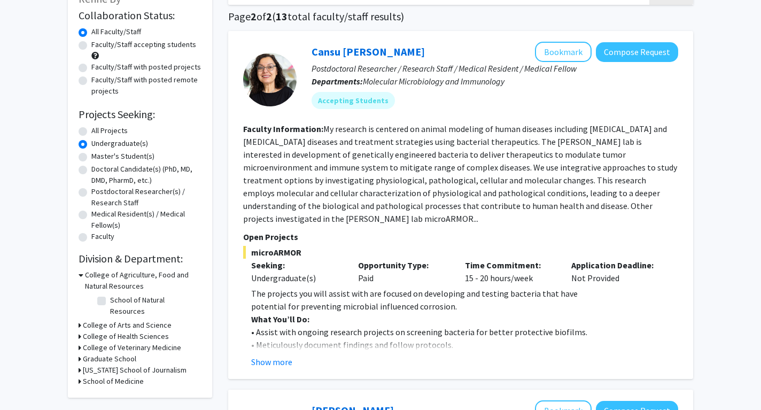
scroll to position [79, 0]
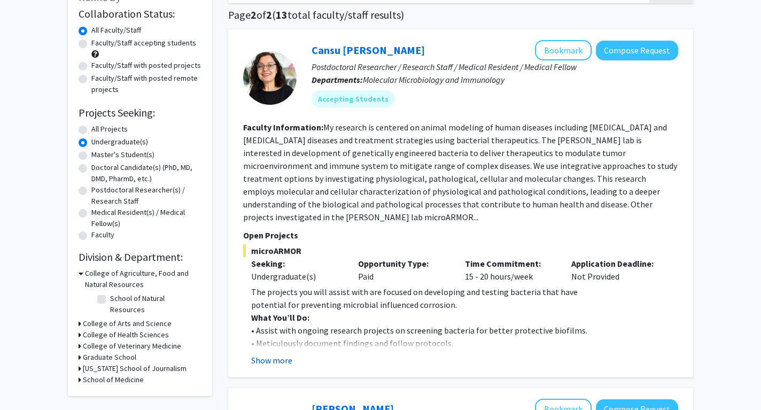
click at [275, 357] on button "Show more" at bounding box center [271, 360] width 41 height 13
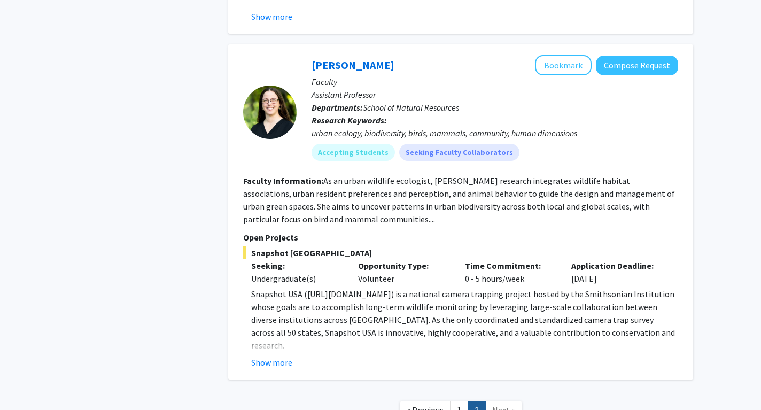
scroll to position [976, 0]
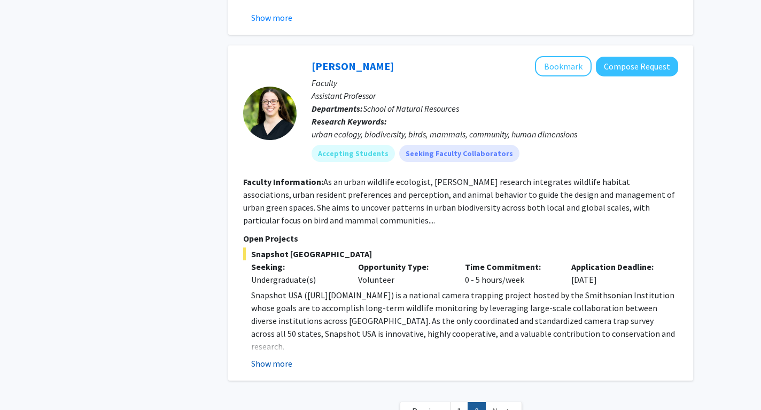
click at [268, 357] on button "Show more" at bounding box center [271, 363] width 41 height 13
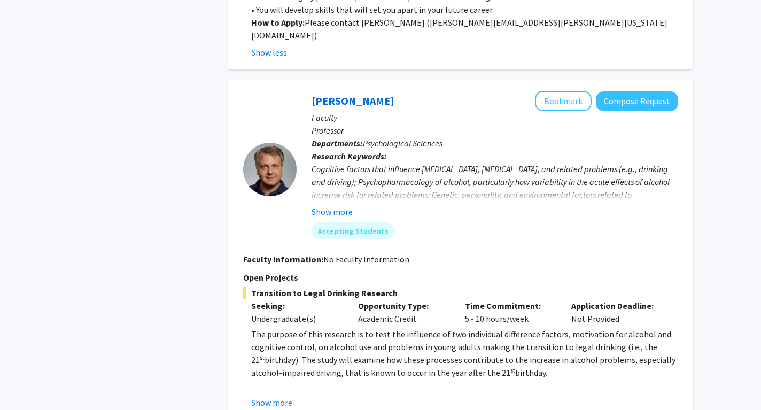
scroll to position [593, 0]
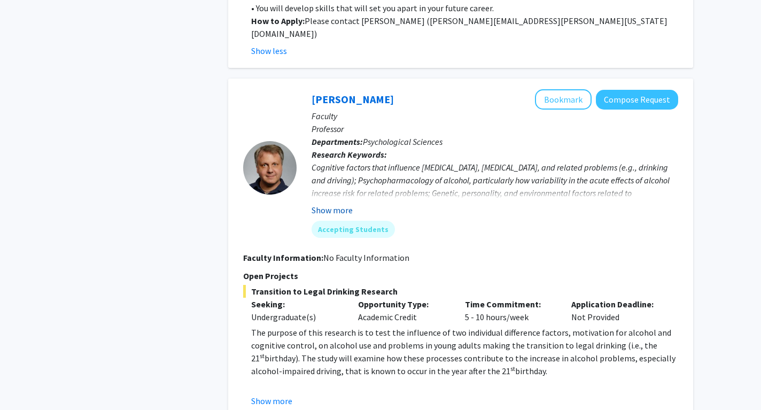
click at [329, 204] on button "Show more" at bounding box center [332, 210] width 41 height 13
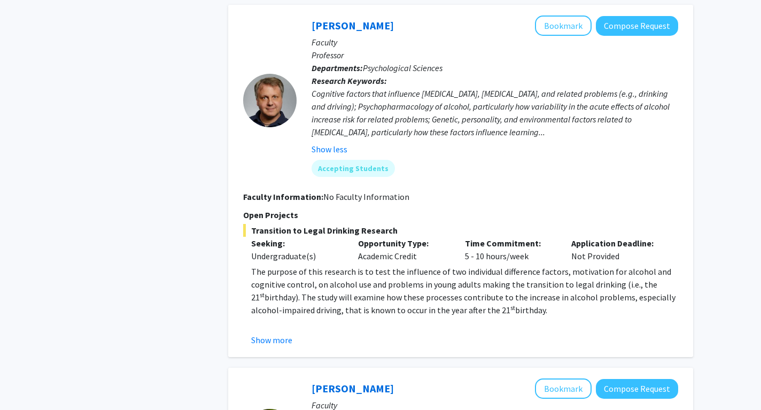
scroll to position [673, 0]
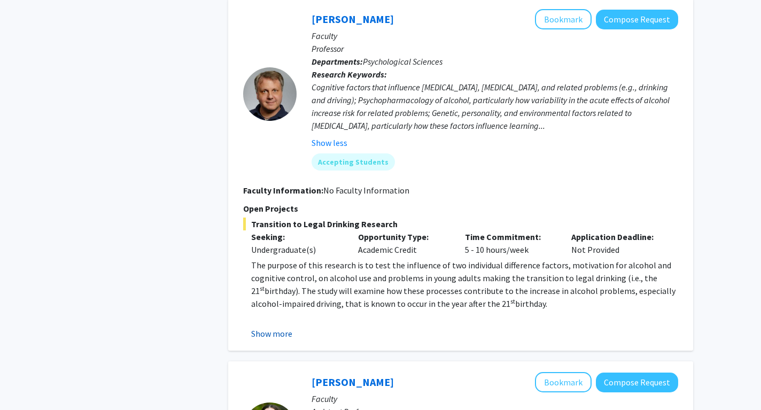
click at [272, 327] on button "Show more" at bounding box center [271, 333] width 41 height 13
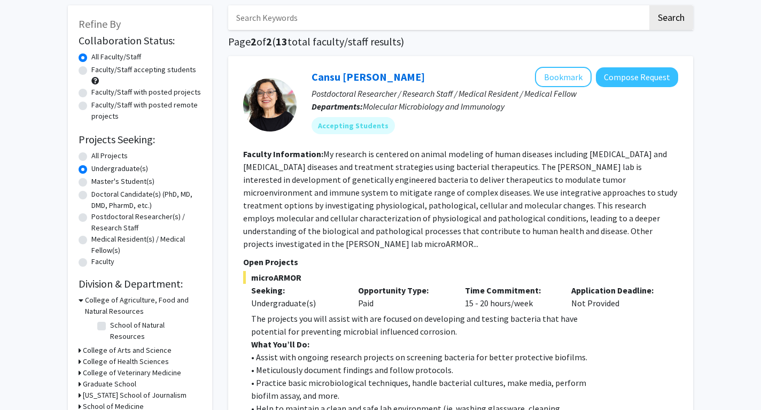
scroll to position [60, 0]
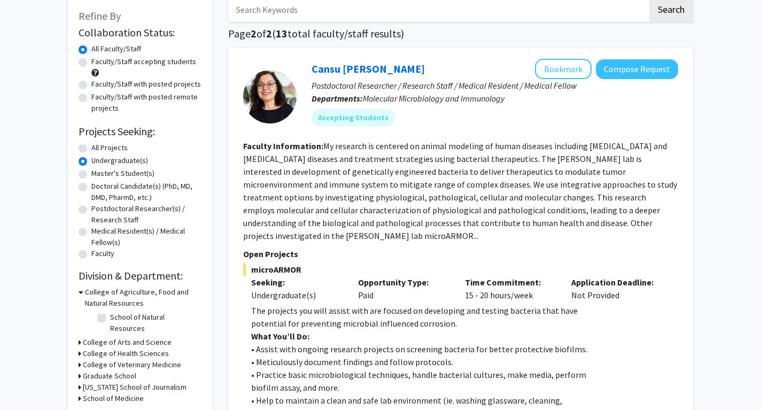
click at [80, 348] on icon at bounding box center [80, 353] width 3 height 11
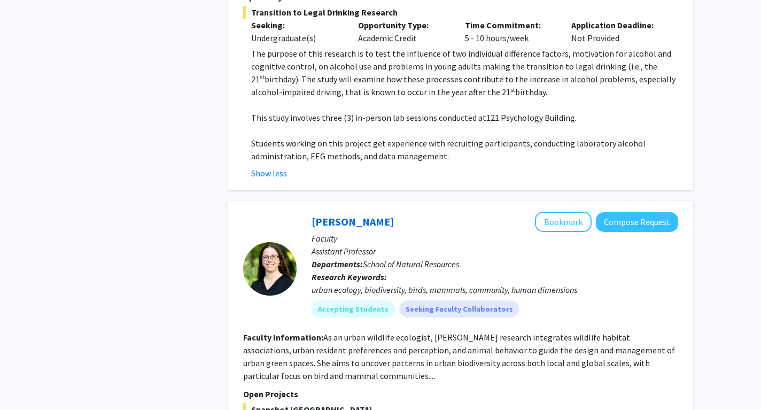
scroll to position [1219, 0]
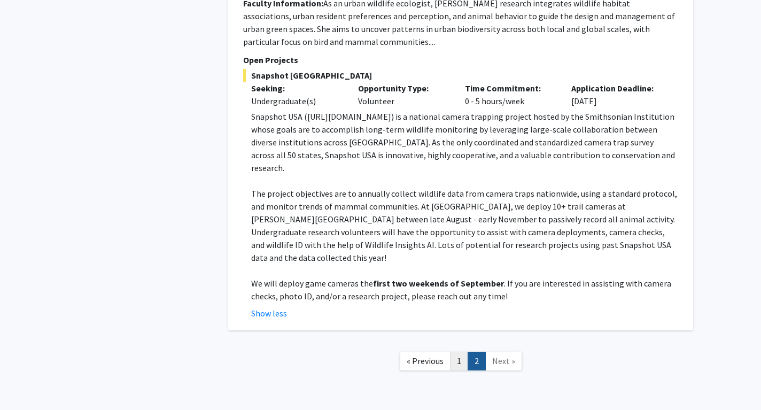
click at [460, 352] on link "1" at bounding box center [459, 361] width 18 height 19
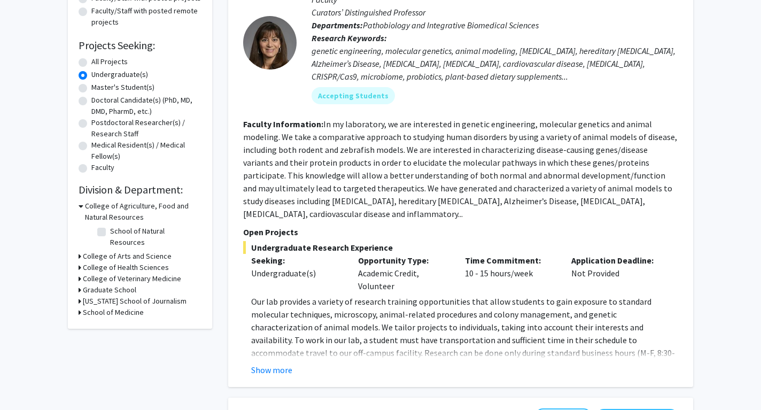
scroll to position [156, 0]
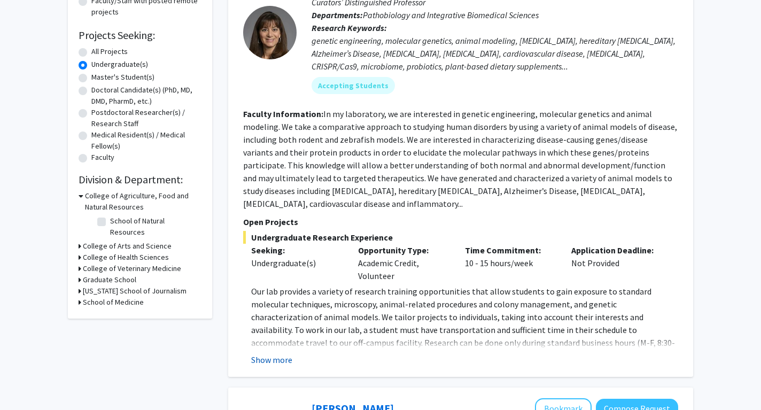
click at [264, 353] on button "Show more" at bounding box center [271, 359] width 41 height 13
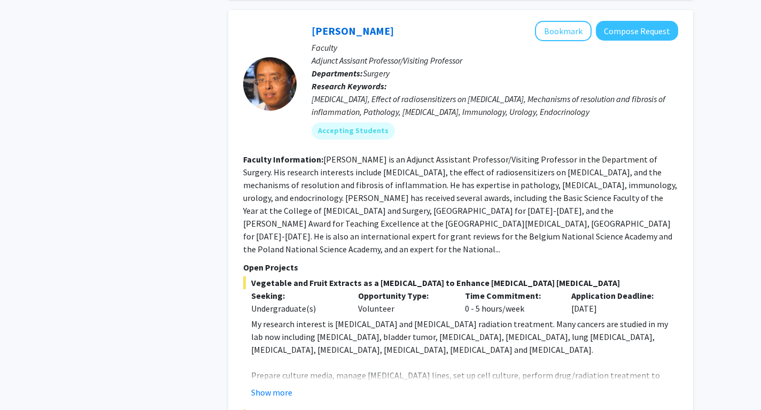
scroll to position [1309, 0]
click at [265, 385] on button "Show more" at bounding box center [271, 391] width 41 height 13
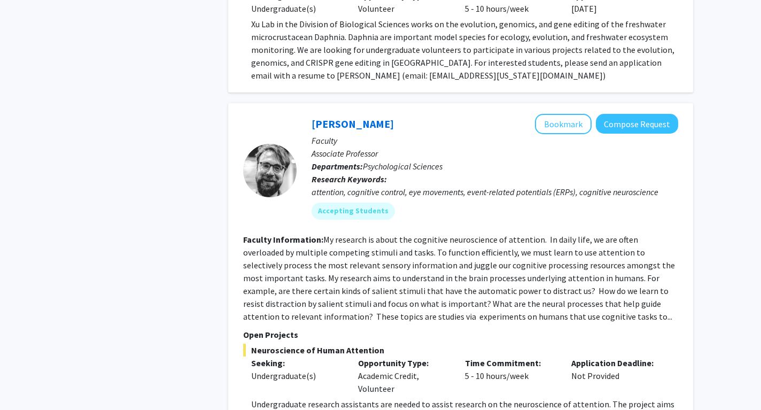
scroll to position [2421, 0]
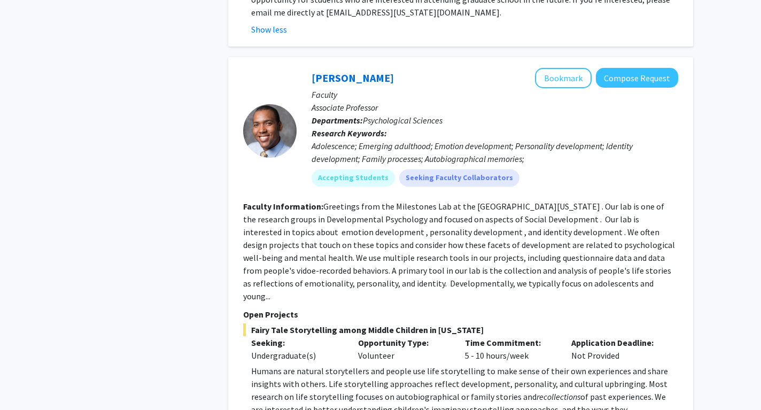
scroll to position [2908, 0]
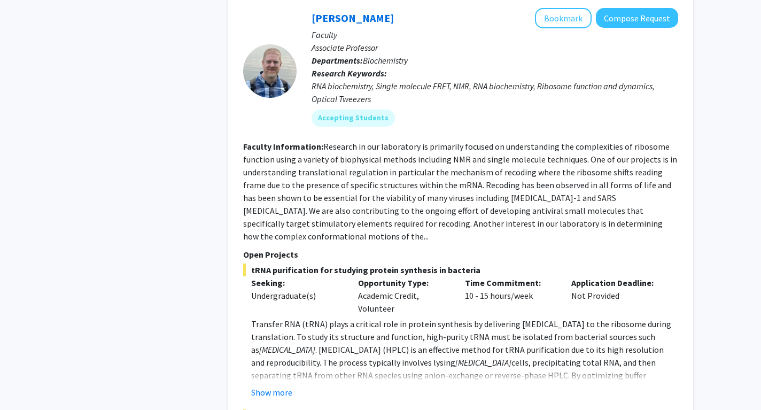
scroll to position [3988, 0]
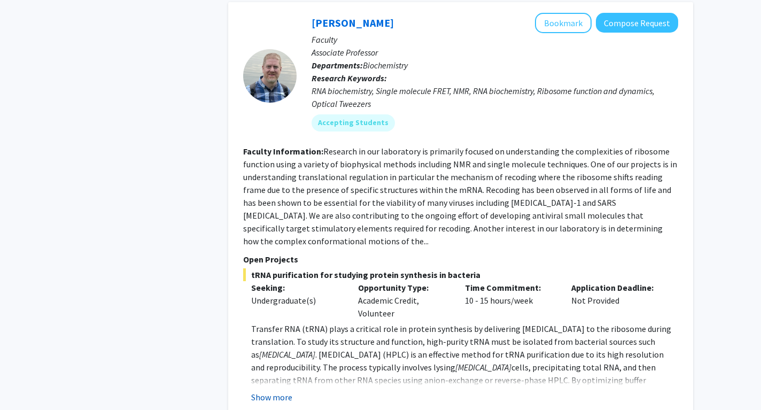
click at [265, 391] on button "Show more" at bounding box center [271, 397] width 41 height 13
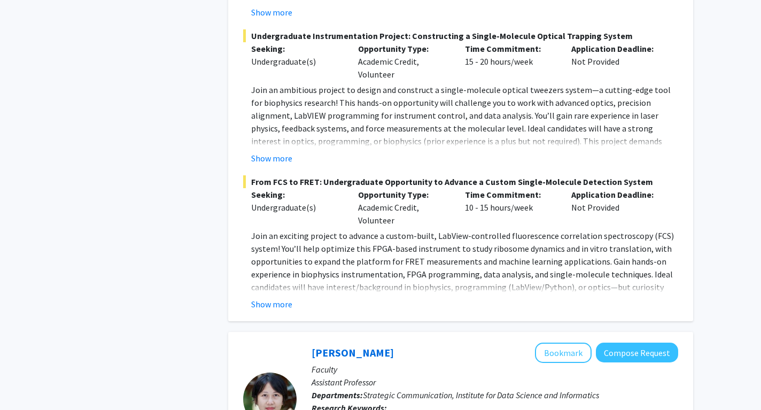
scroll to position [4581, 0]
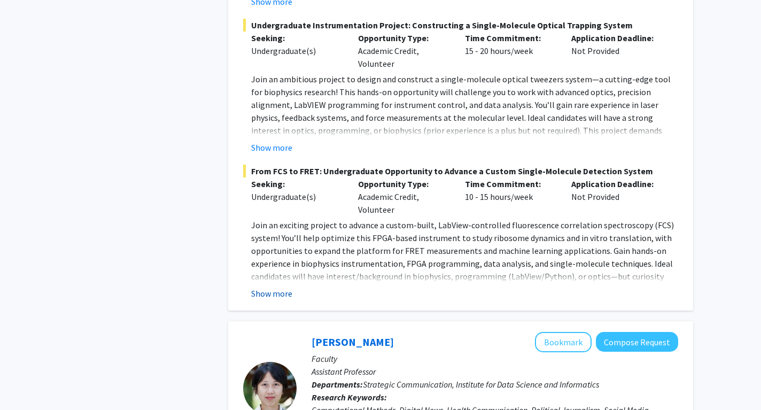
click at [264, 287] on button "Show more" at bounding box center [271, 293] width 41 height 13
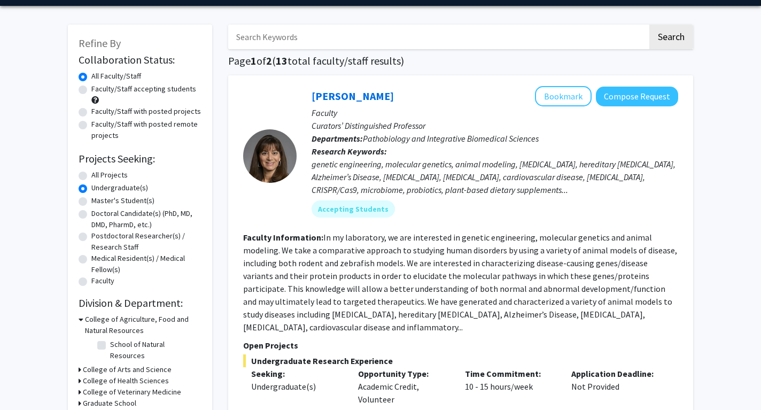
scroll to position [33, 0]
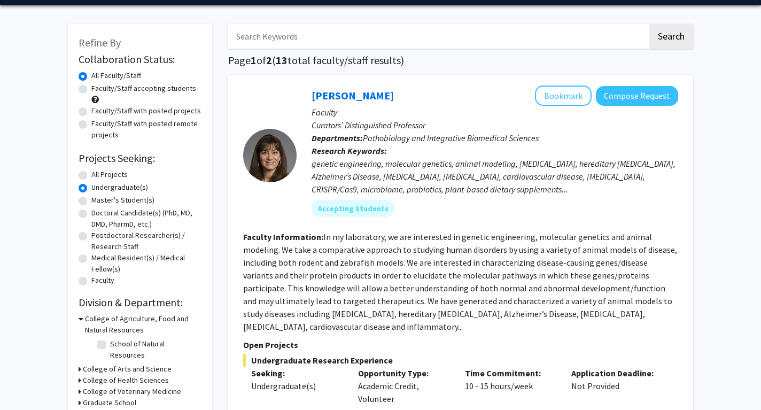
click at [91, 172] on label "All Projects" at bounding box center [109, 174] width 36 height 11
click at [91, 172] on input "All Projects" at bounding box center [94, 172] width 7 height 7
radio input "true"
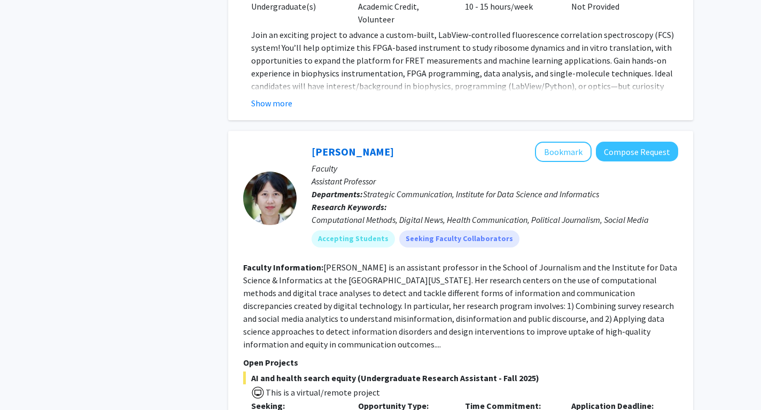
scroll to position [4639, 0]
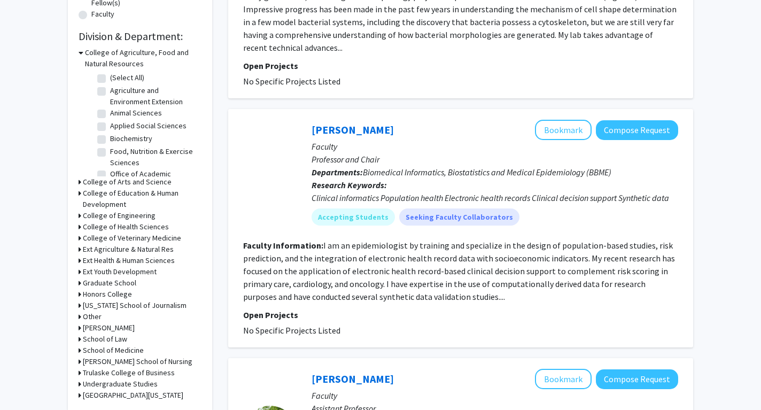
scroll to position [308, 0]
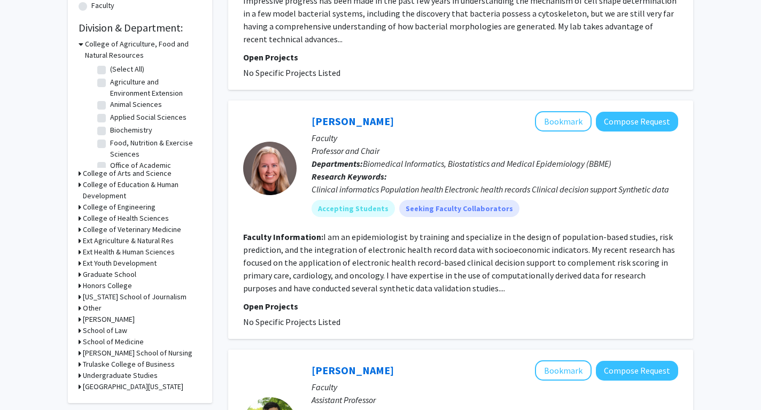
click at [78, 216] on div "Refine By Collaboration Status: Collaboration Status All Faculty/Staff Collabor…" at bounding box center [140, 76] width 144 height 654
click at [79, 220] on icon at bounding box center [80, 218] width 3 height 11
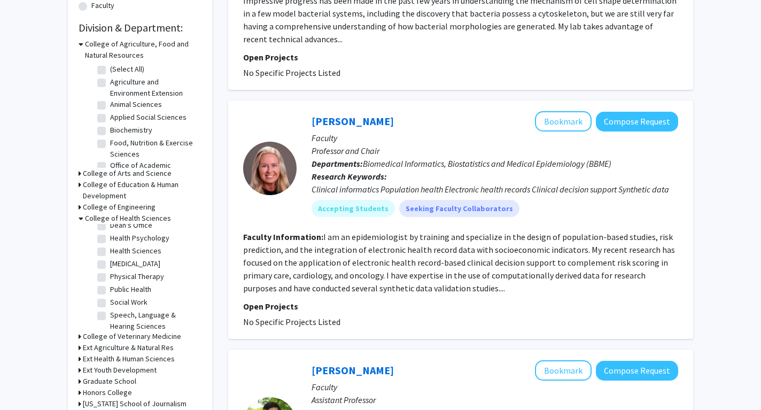
scroll to position [46, 0]
click at [110, 274] on label "Physical Therapy" at bounding box center [137, 272] width 54 height 11
click at [110, 274] on input "Physical Therapy" at bounding box center [113, 270] width 7 height 7
checkbox input "true"
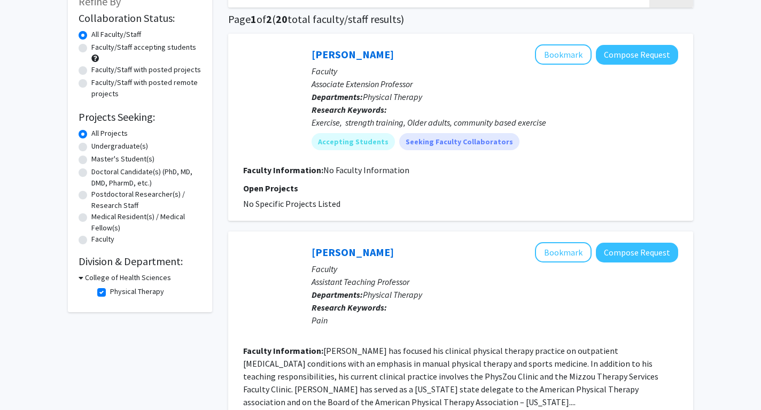
scroll to position [100, 0]
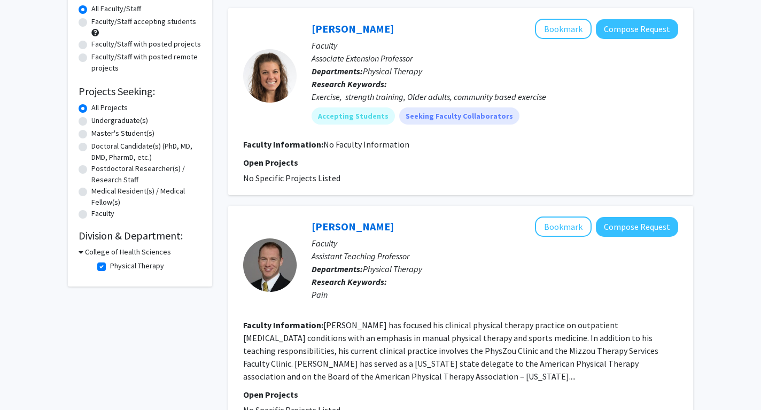
click at [110, 266] on label "Physical Therapy" at bounding box center [137, 265] width 54 height 11
click at [110, 266] on input "Physical Therapy" at bounding box center [113, 263] width 7 height 7
checkbox input "false"
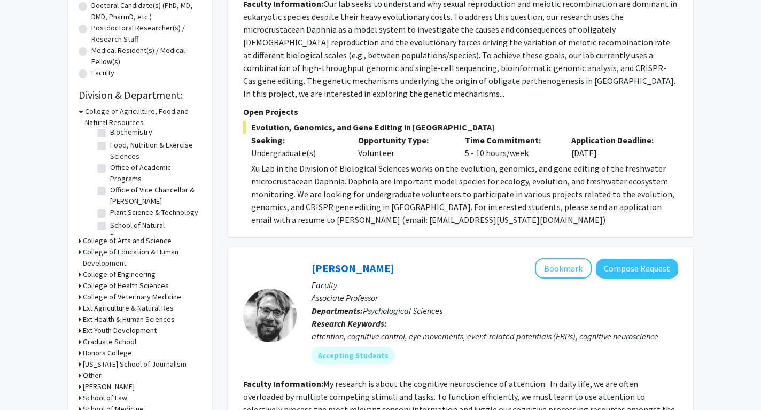
scroll to position [252, 0]
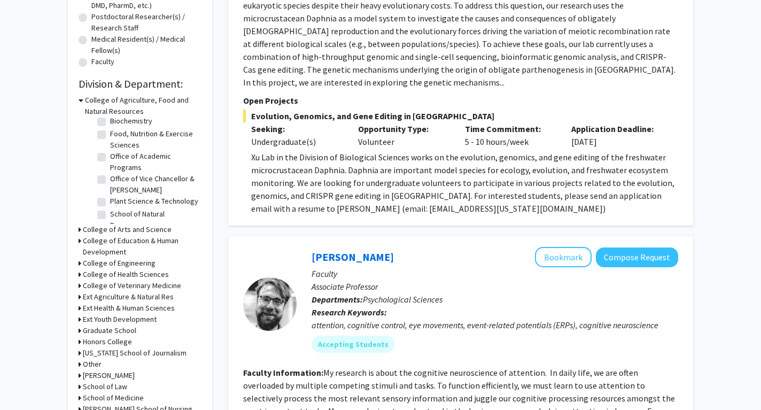
click at [80, 273] on icon at bounding box center [80, 274] width 3 height 11
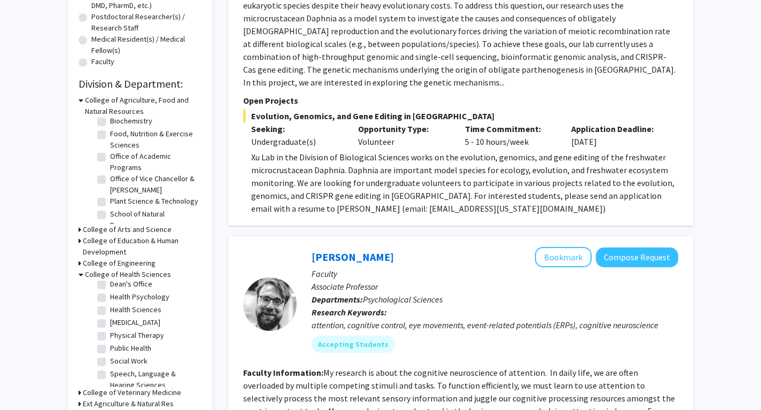
scroll to position [46, 0]
click at [110, 316] on label "Occupational Therapy" at bounding box center [135, 316] width 50 height 11
click at [110, 316] on input "Occupational Therapy" at bounding box center [113, 314] width 7 height 7
checkbox input "true"
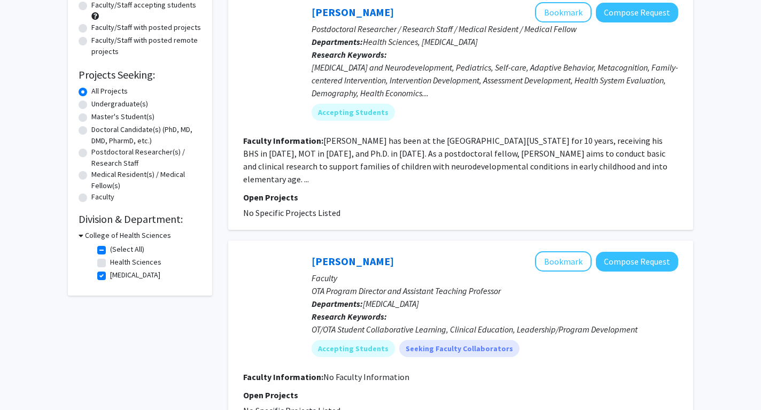
scroll to position [142, 0]
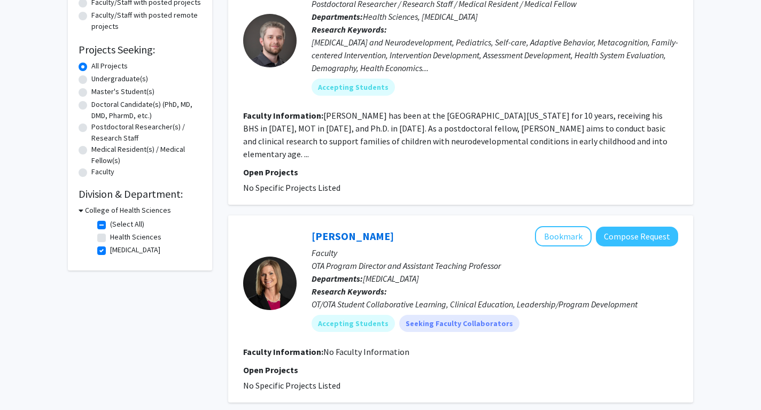
click at [110, 251] on label "Occupational Therapy" at bounding box center [135, 249] width 50 height 11
click at [110, 251] on input "Occupational Therapy" at bounding box center [113, 247] width 7 height 7
checkbox input "false"
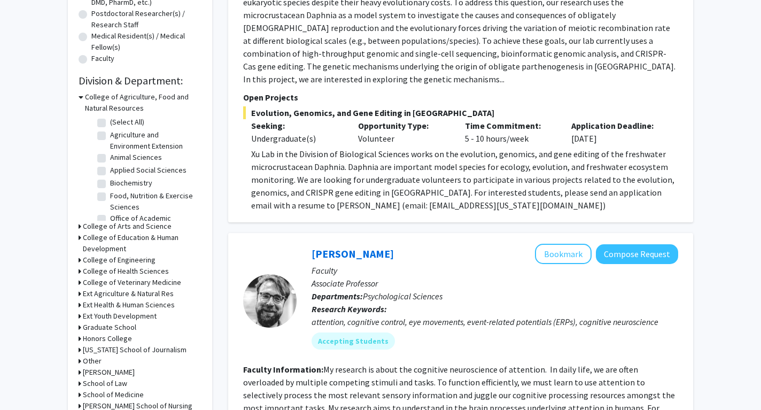
scroll to position [256, 0]
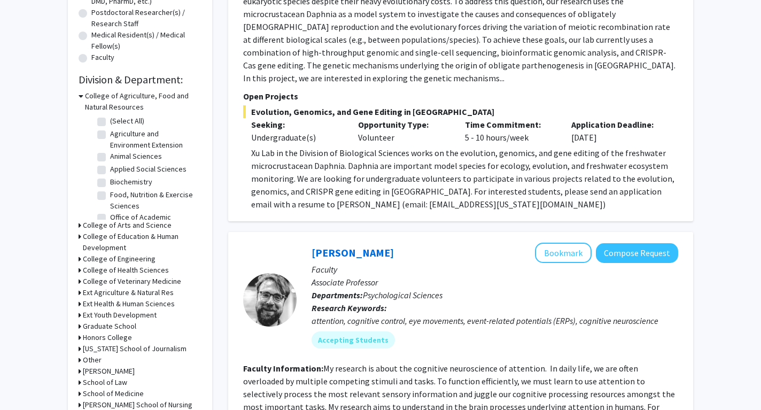
click at [77, 269] on div "Refine By Collaboration Status: Collaboration Status All Faculty/Staff Collabor…" at bounding box center [140, 128] width 144 height 654
click at [80, 269] on icon at bounding box center [80, 270] width 3 height 11
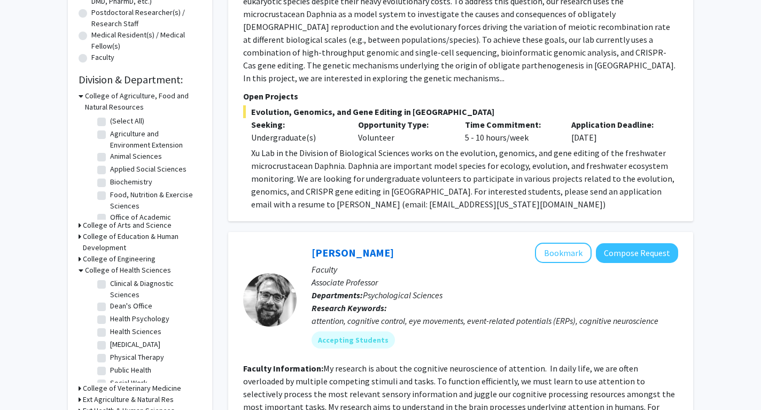
scroll to position [0, 0]
click at [110, 334] on label "Health Psychology" at bounding box center [139, 332] width 59 height 11
click at [110, 334] on input "Health Psychology" at bounding box center [113, 330] width 7 height 7
checkbox input "true"
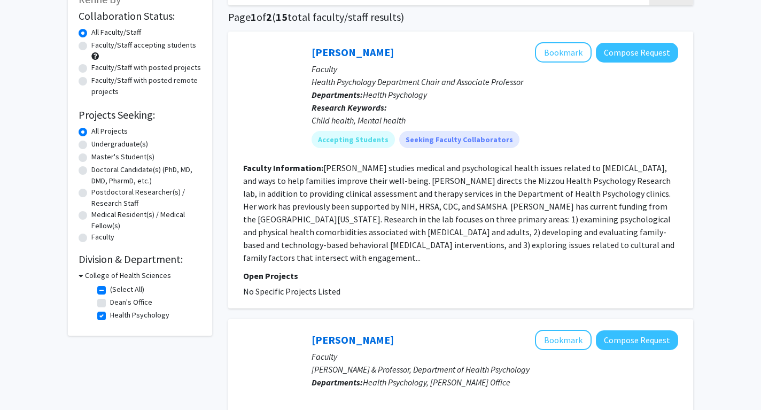
scroll to position [84, 0]
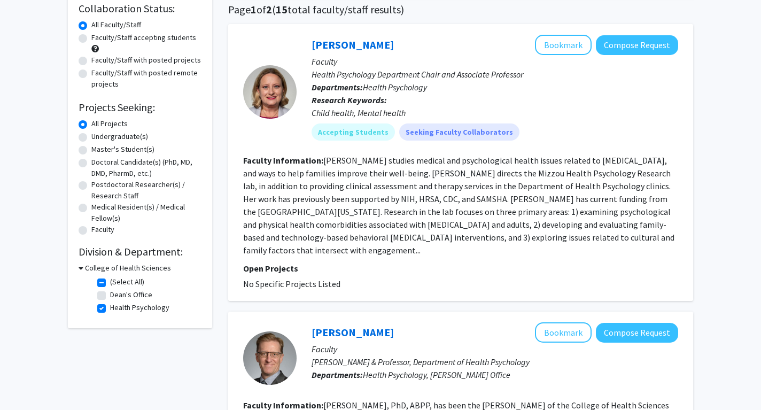
click at [110, 309] on label "Health Psychology" at bounding box center [139, 307] width 59 height 11
click at [110, 309] on input "Health Psychology" at bounding box center [113, 305] width 7 height 7
checkbox input "false"
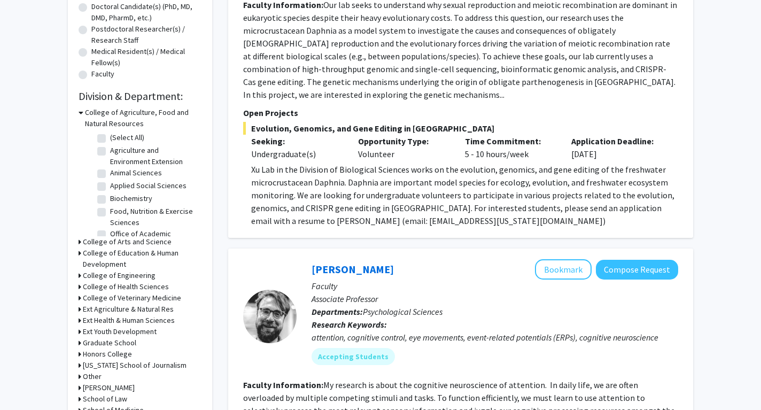
scroll to position [262, 0]
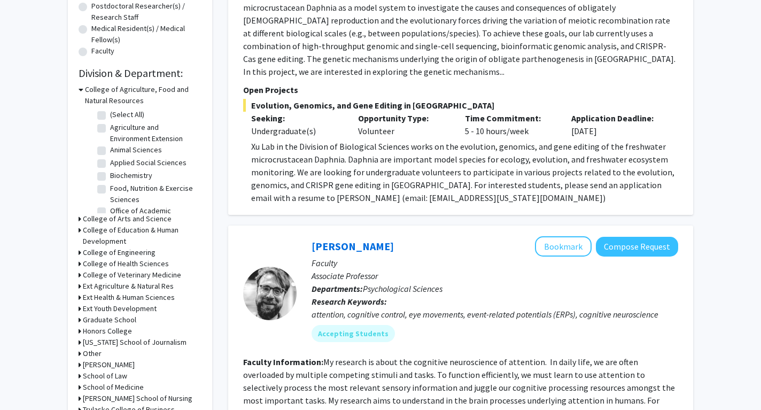
click at [79, 265] on icon at bounding box center [80, 263] width 3 height 11
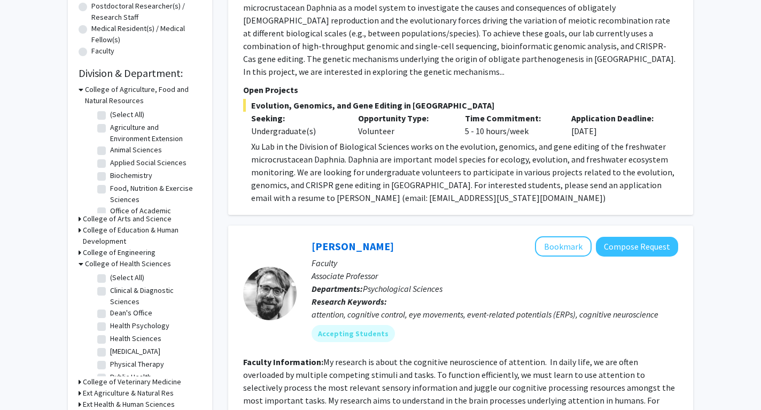
click at [107, 280] on fg-checkbox "(Select All) (Select All)" at bounding box center [148, 278] width 102 height 13
click at [110, 275] on label "(Select All)" at bounding box center [127, 277] width 34 height 11
click at [110, 275] on input "(Select All)" at bounding box center [113, 275] width 7 height 7
checkbox input "true"
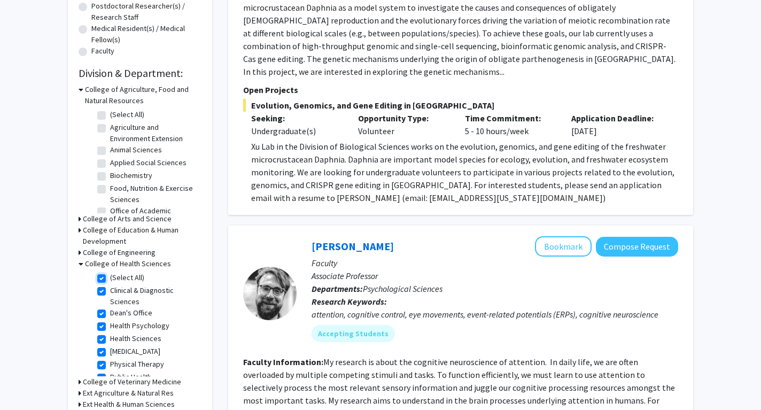
checkbox input "true"
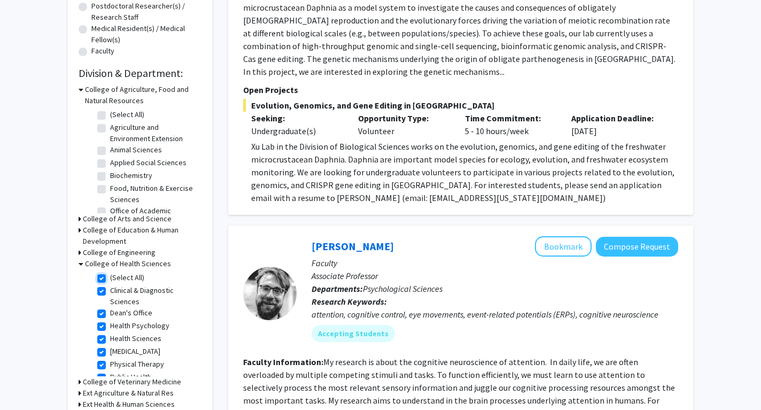
checkbox input "true"
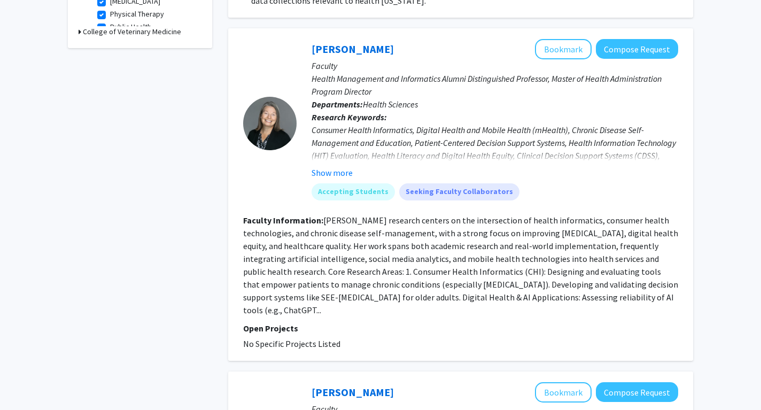
scroll to position [425, 0]
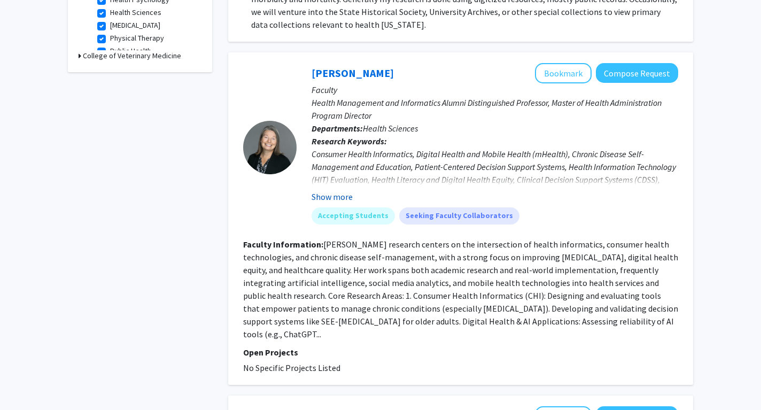
click at [328, 193] on button "Show more" at bounding box center [332, 196] width 41 height 13
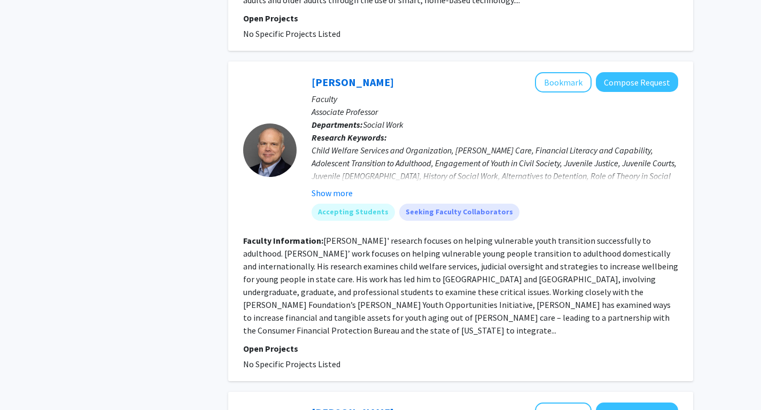
scroll to position [1046, 0]
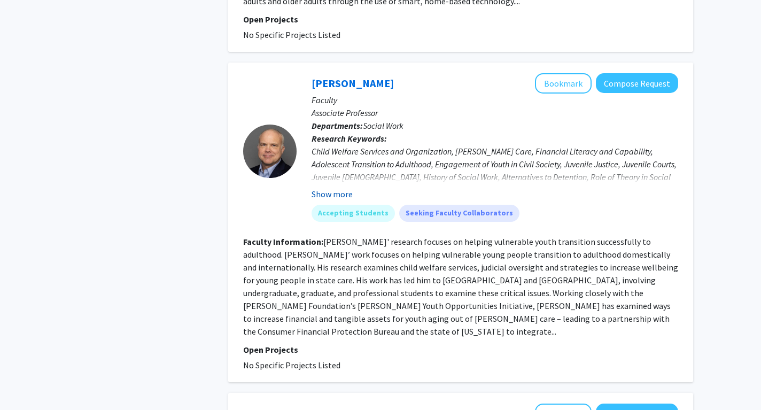
click at [335, 188] on button "Show more" at bounding box center [332, 194] width 41 height 13
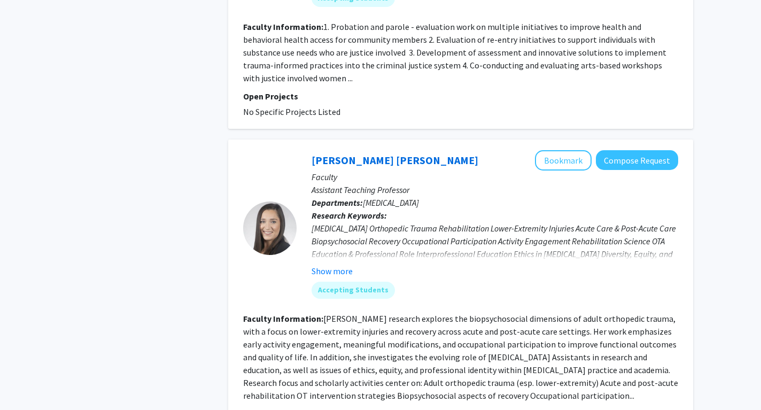
scroll to position [2777, 0]
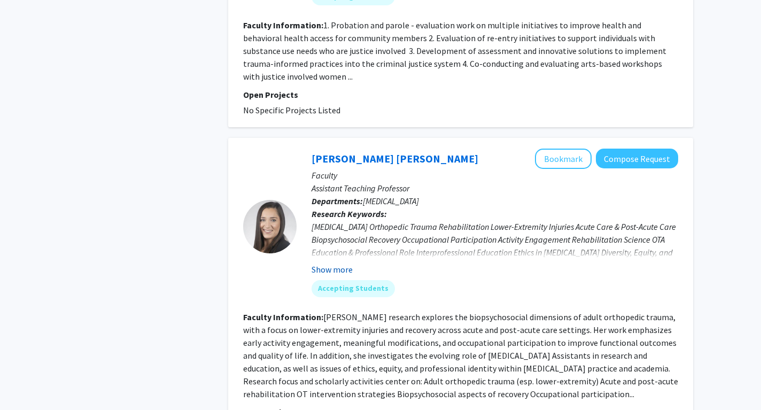
click at [321, 263] on button "Show more" at bounding box center [332, 269] width 41 height 13
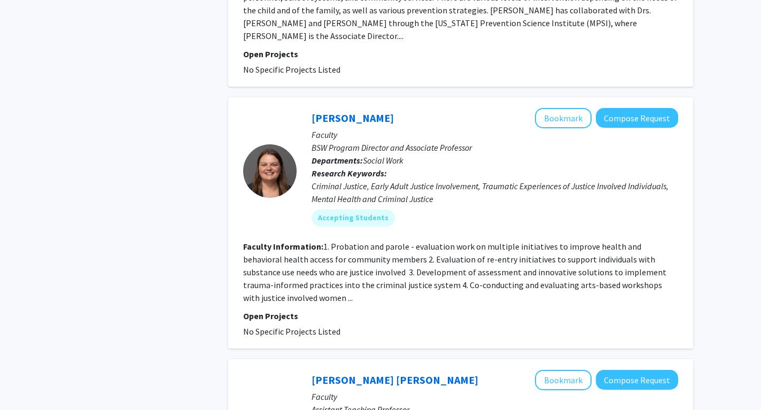
scroll to position [2853, 0]
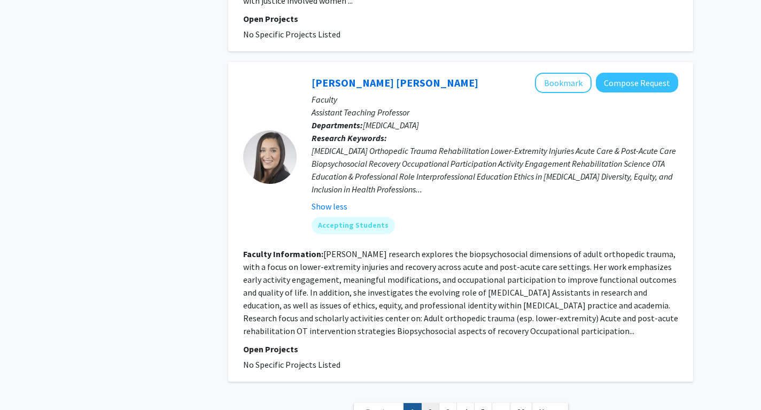
click at [431, 403] on link "2" at bounding box center [430, 412] width 18 height 19
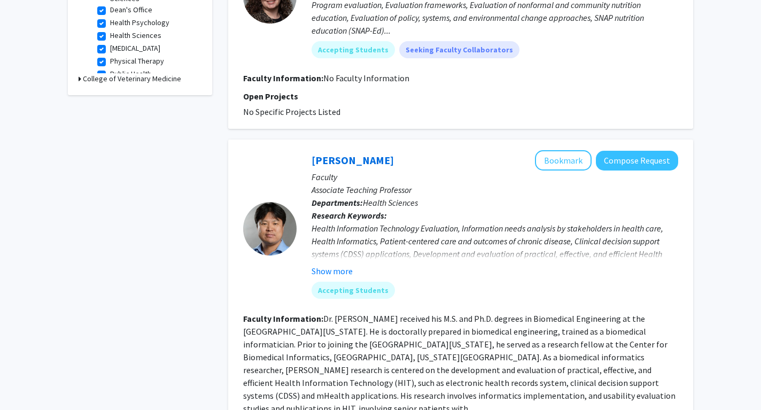
scroll to position [487, 0]
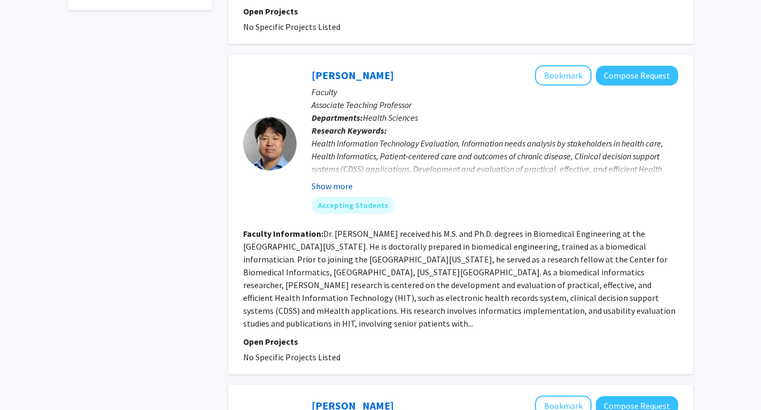
click at [322, 183] on button "Show more" at bounding box center [332, 186] width 41 height 13
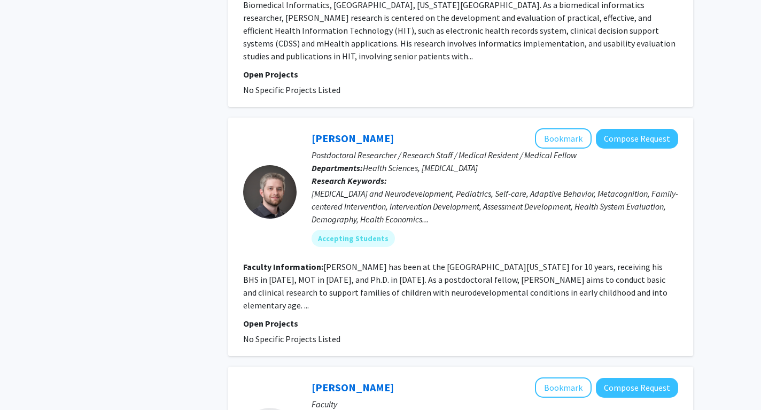
scroll to position [769, 0]
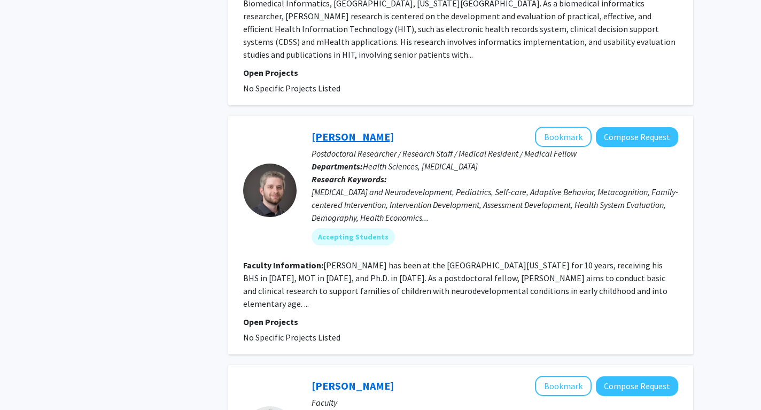
click at [356, 130] on link "Nathaniel Dare" at bounding box center [353, 136] width 82 height 13
